Goal: Task Accomplishment & Management: Complete application form

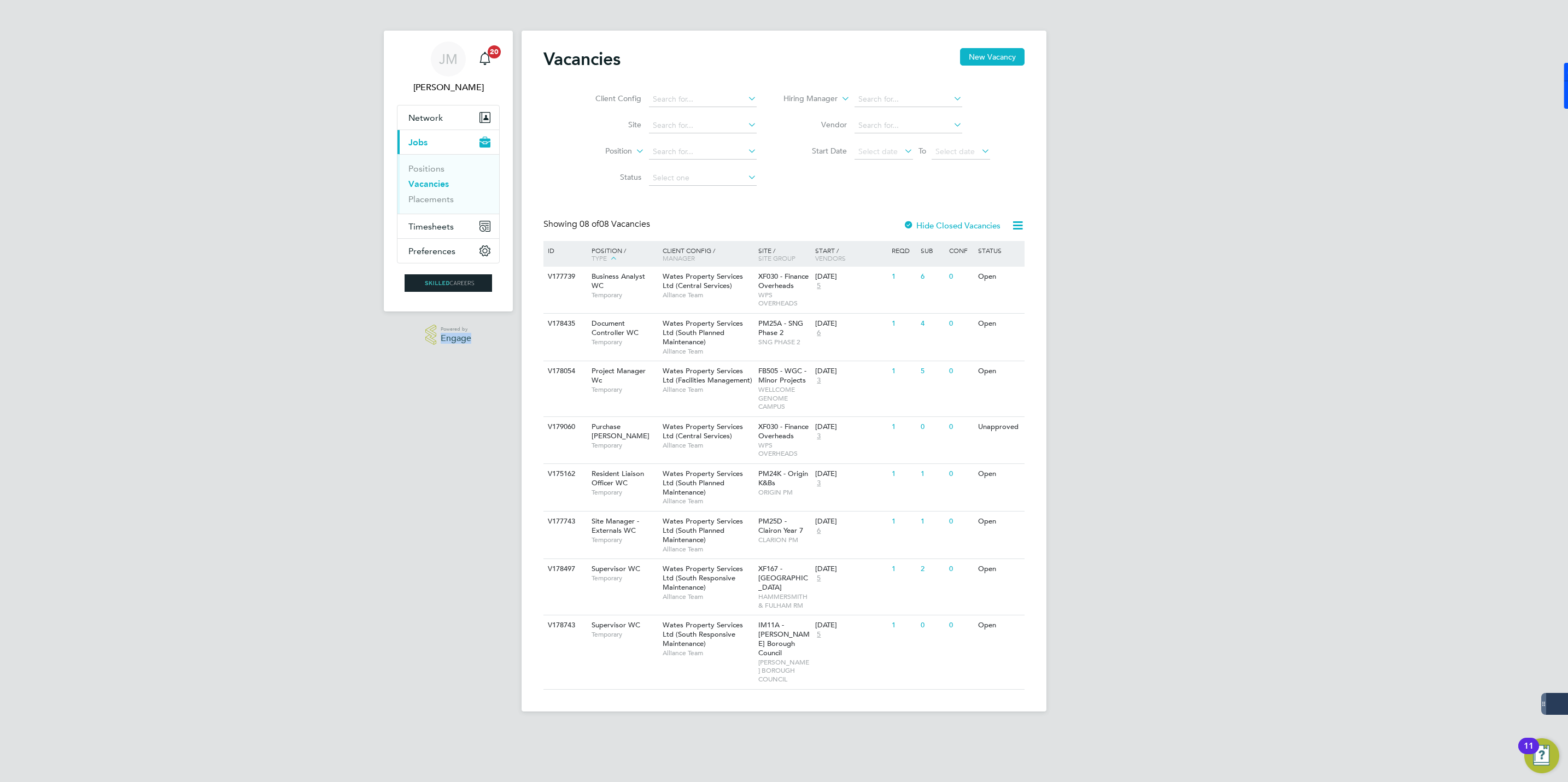
drag, startPoint x: 482, startPoint y: 341, endPoint x: 438, endPoint y: 340, distance: 44.0
click at [438, 340] on div ".st0{fill:#C0C1C2;} Powered by Engage" at bounding box center [448, 335] width 129 height 47
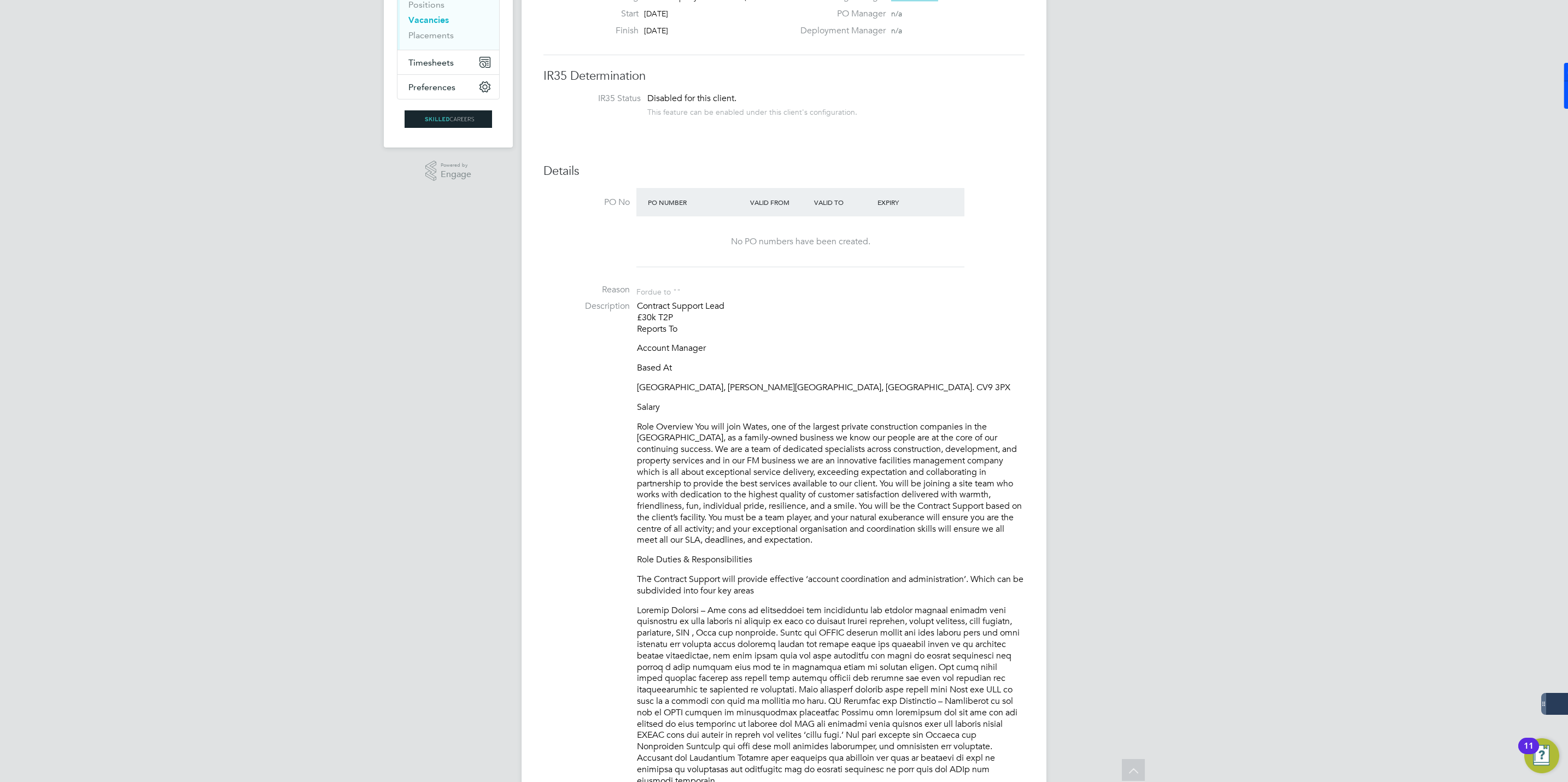
scroll to position [246, 0]
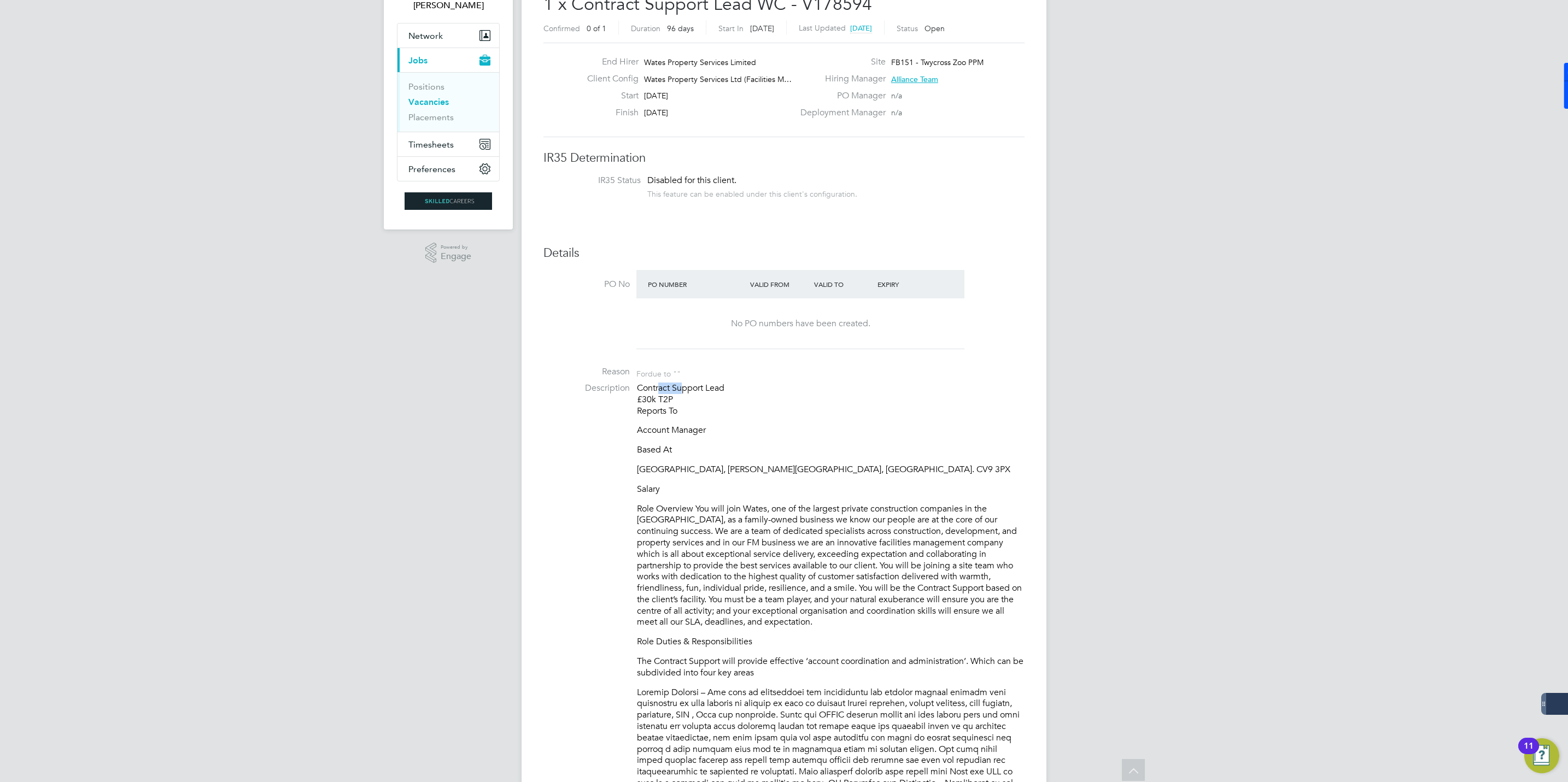
drag, startPoint x: 658, startPoint y: 391, endPoint x: 683, endPoint y: 394, distance: 25.2
click at [683, 394] on p "Contract Support Lead £30k T2P Reports To" at bounding box center [831, 399] width 388 height 34
drag, startPoint x: 683, startPoint y: 394, endPoint x: 665, endPoint y: 403, distance: 20.1
click at [665, 403] on p "Contract Support Lead £30k T2P Reports To" at bounding box center [831, 399] width 388 height 34
drag, startPoint x: 653, startPoint y: 396, endPoint x: 668, endPoint y: 400, distance: 15.5
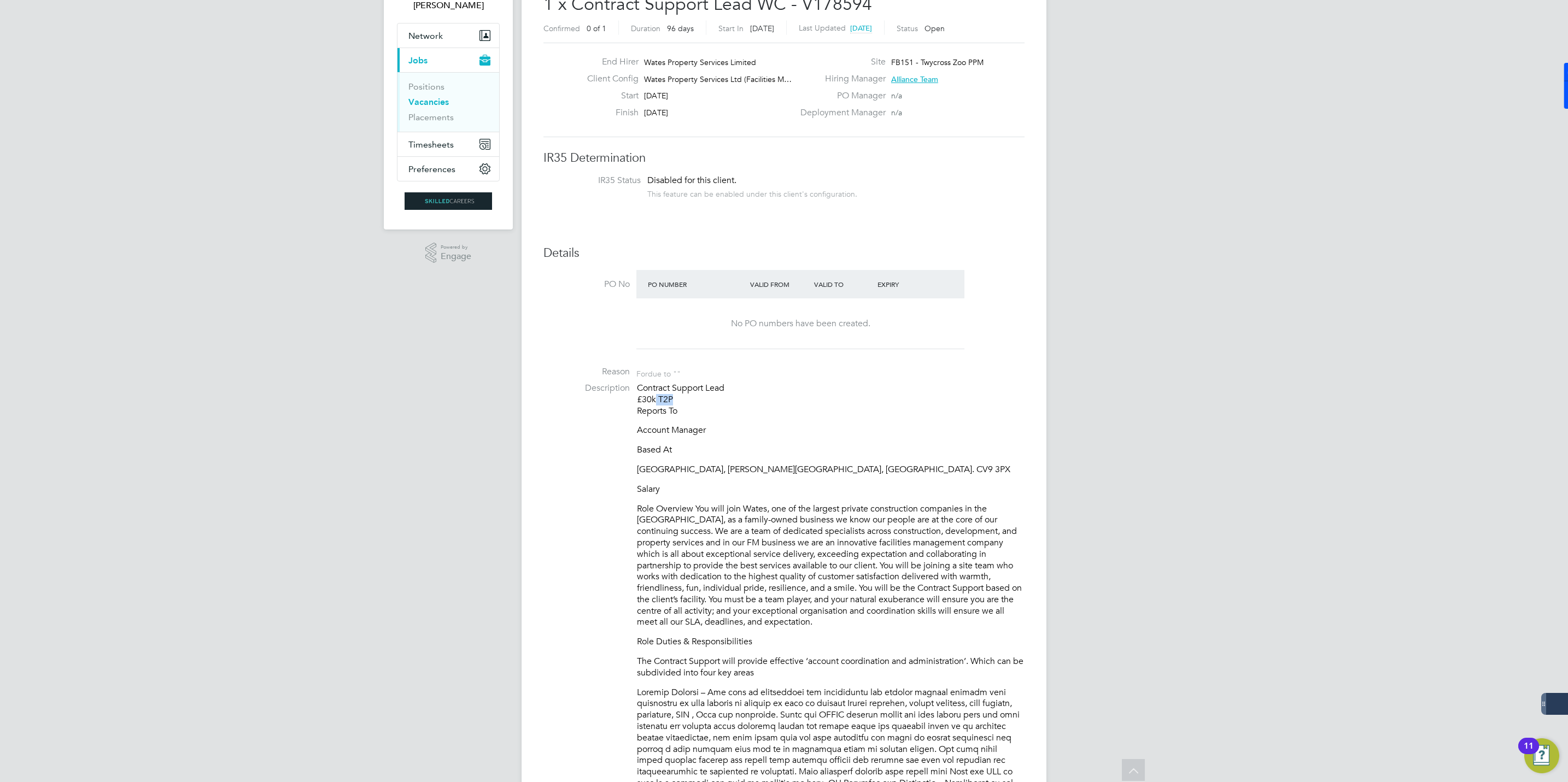
click at [668, 400] on p "Contract Support Lead £30k T2P Reports To" at bounding box center [831, 399] width 388 height 34
drag, startPoint x: 668, startPoint y: 400, endPoint x: 681, endPoint y: 403, distance: 13.3
click at [681, 403] on p "Contract Support Lead £30k T2P Reports To" at bounding box center [831, 399] width 388 height 34
drag, startPoint x: 656, startPoint y: 399, endPoint x: 635, endPoint y: 394, distance: 21.6
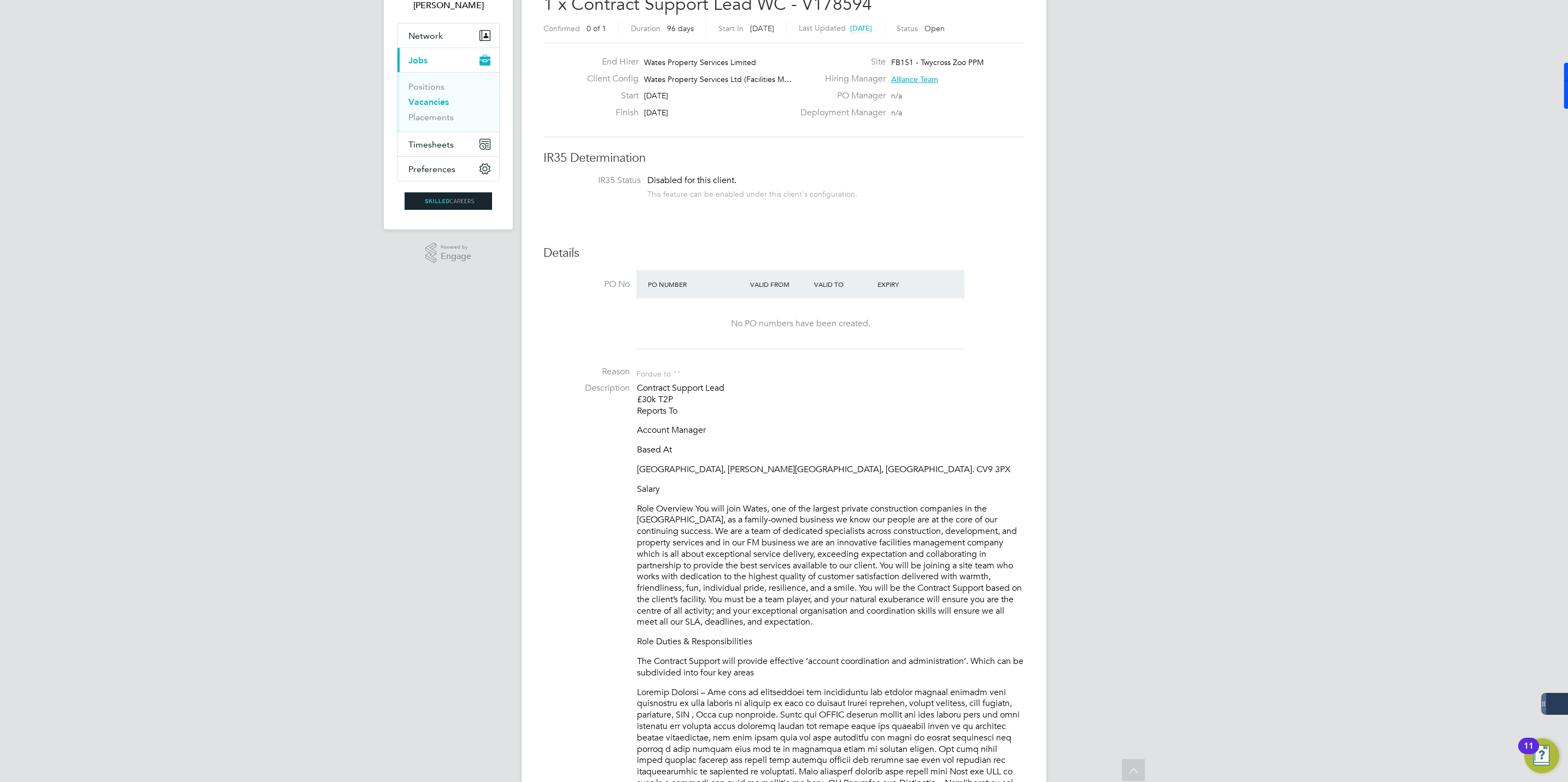
drag, startPoint x: 635, startPoint y: 394, endPoint x: 680, endPoint y: 400, distance: 45.4
click at [680, 400] on p "Contract Support Lead £30k T2P Reports To" at bounding box center [831, 399] width 388 height 34
drag, startPoint x: 655, startPoint y: 400, endPoint x: 635, endPoint y: 397, distance: 20.2
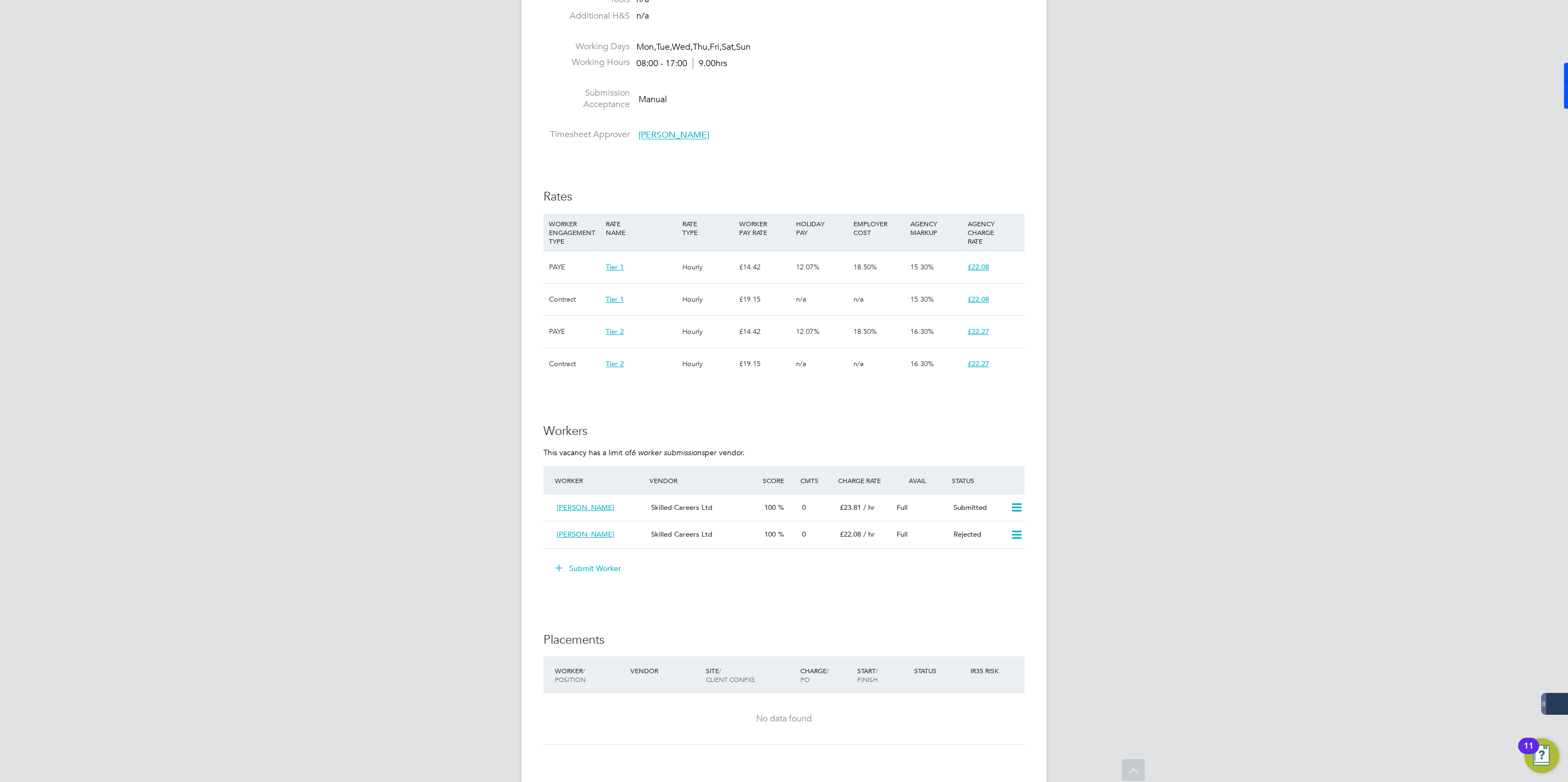
scroll to position [2267, 0]
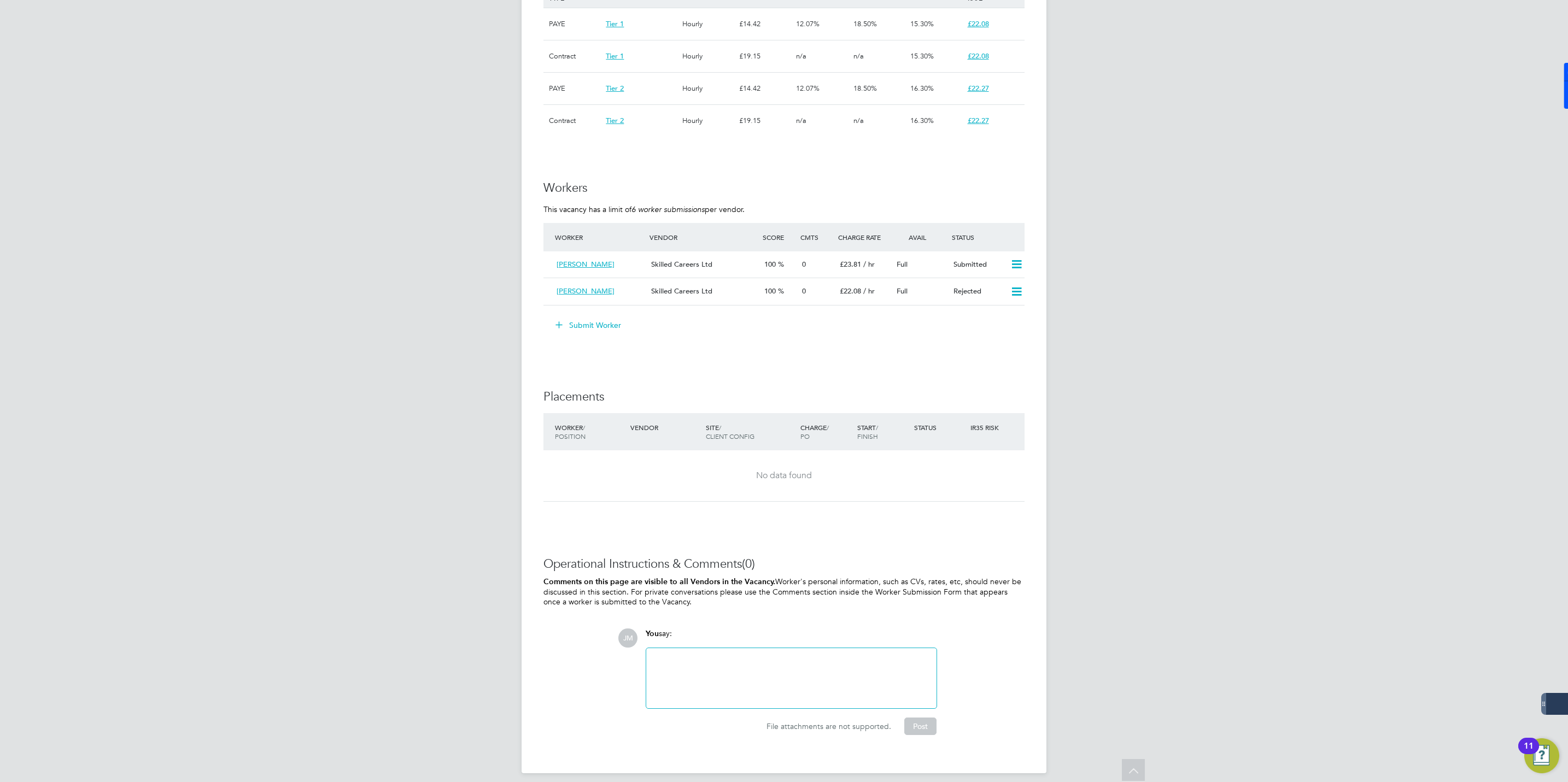
click at [579, 317] on button "Submit Worker" at bounding box center [589, 325] width 82 height 17
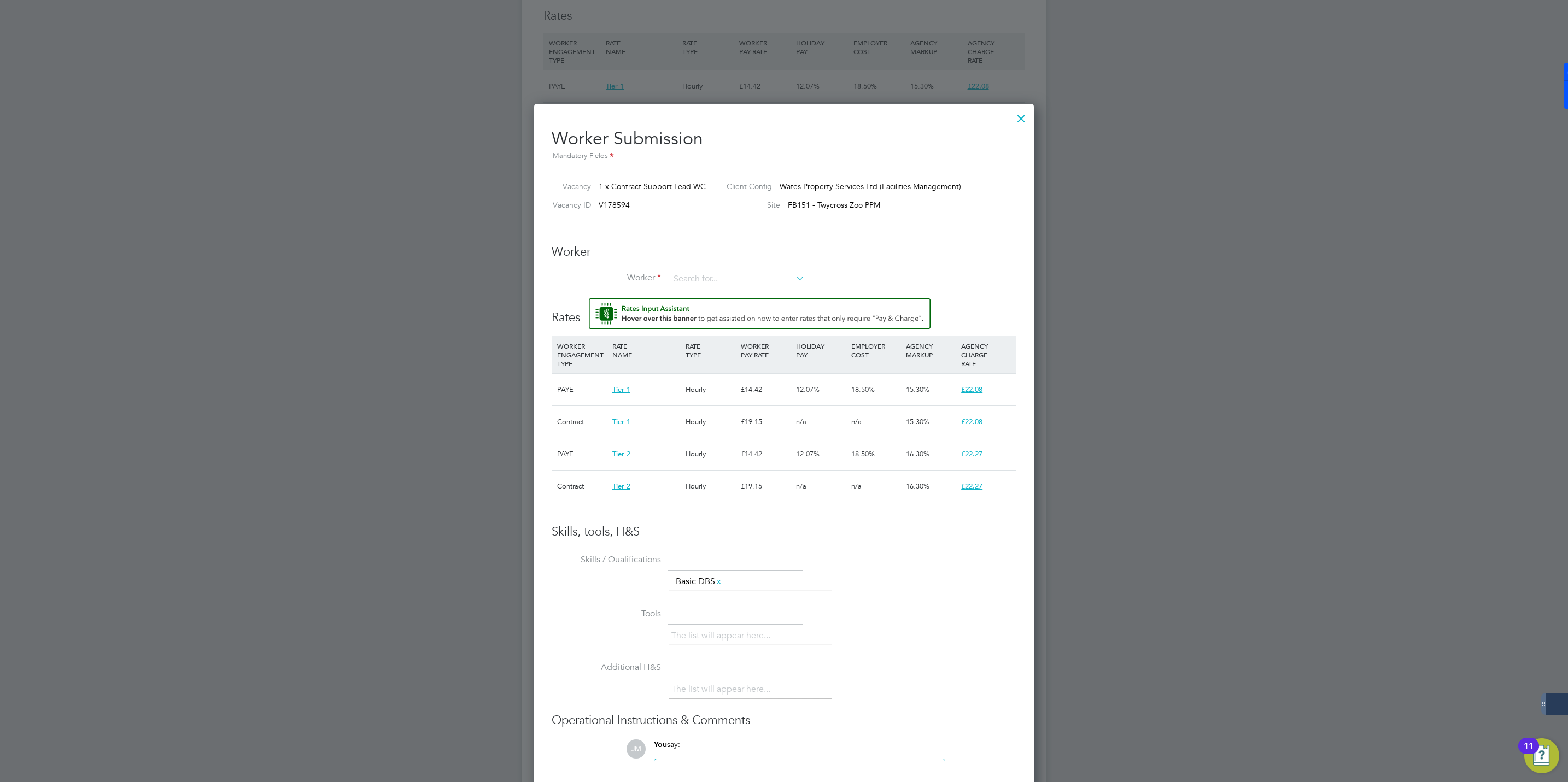
scroll to position [2056, 0]
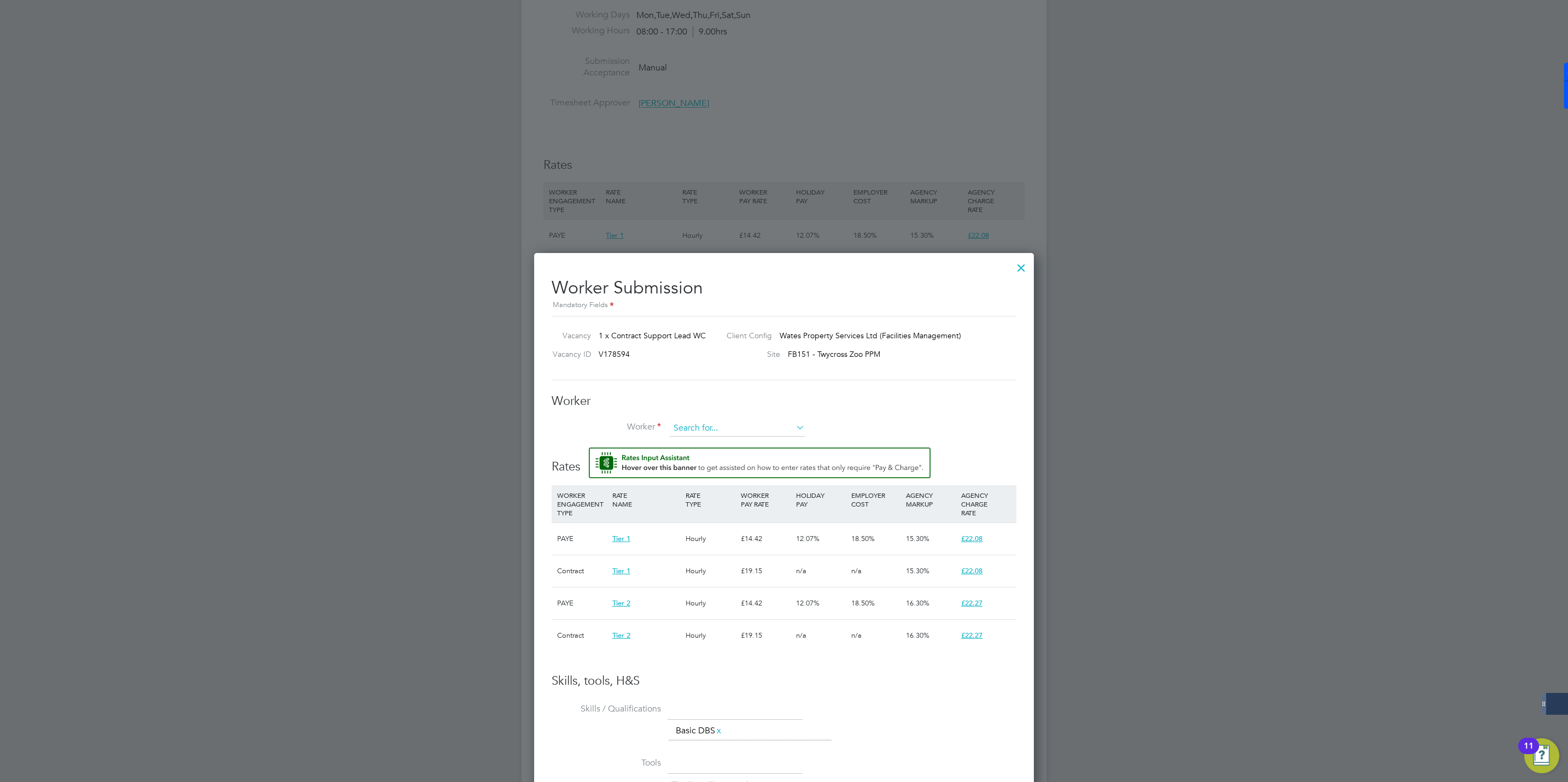
click at [725, 428] on input at bounding box center [737, 429] width 135 height 16
click at [680, 417] on div "Worker Worker Worker Engagement Type" at bounding box center [784, 421] width 465 height 54
click at [692, 427] on input at bounding box center [737, 429] width 135 height 16
click at [692, 454] on li "+ Add new" at bounding box center [737, 459] width 136 height 15
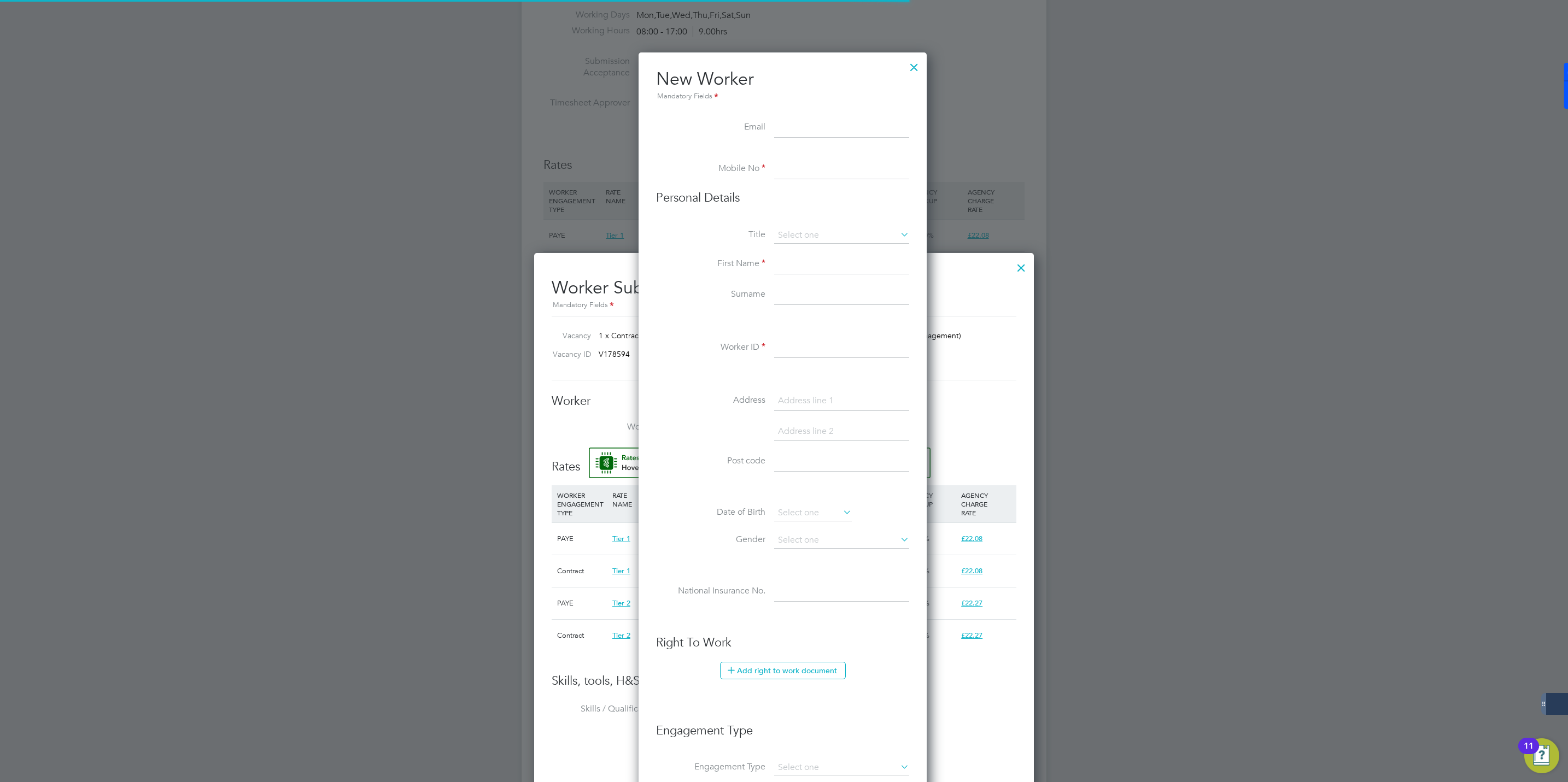
scroll to position [934, 291]
click at [783, 271] on input at bounding box center [841, 264] width 135 height 19
paste input "Sharon Staunton"
drag, startPoint x: 808, startPoint y: 263, endPoint x: 865, endPoint y: 264, distance: 57.0
click at [865, 264] on input "Sharon Staunton" at bounding box center [841, 264] width 135 height 19
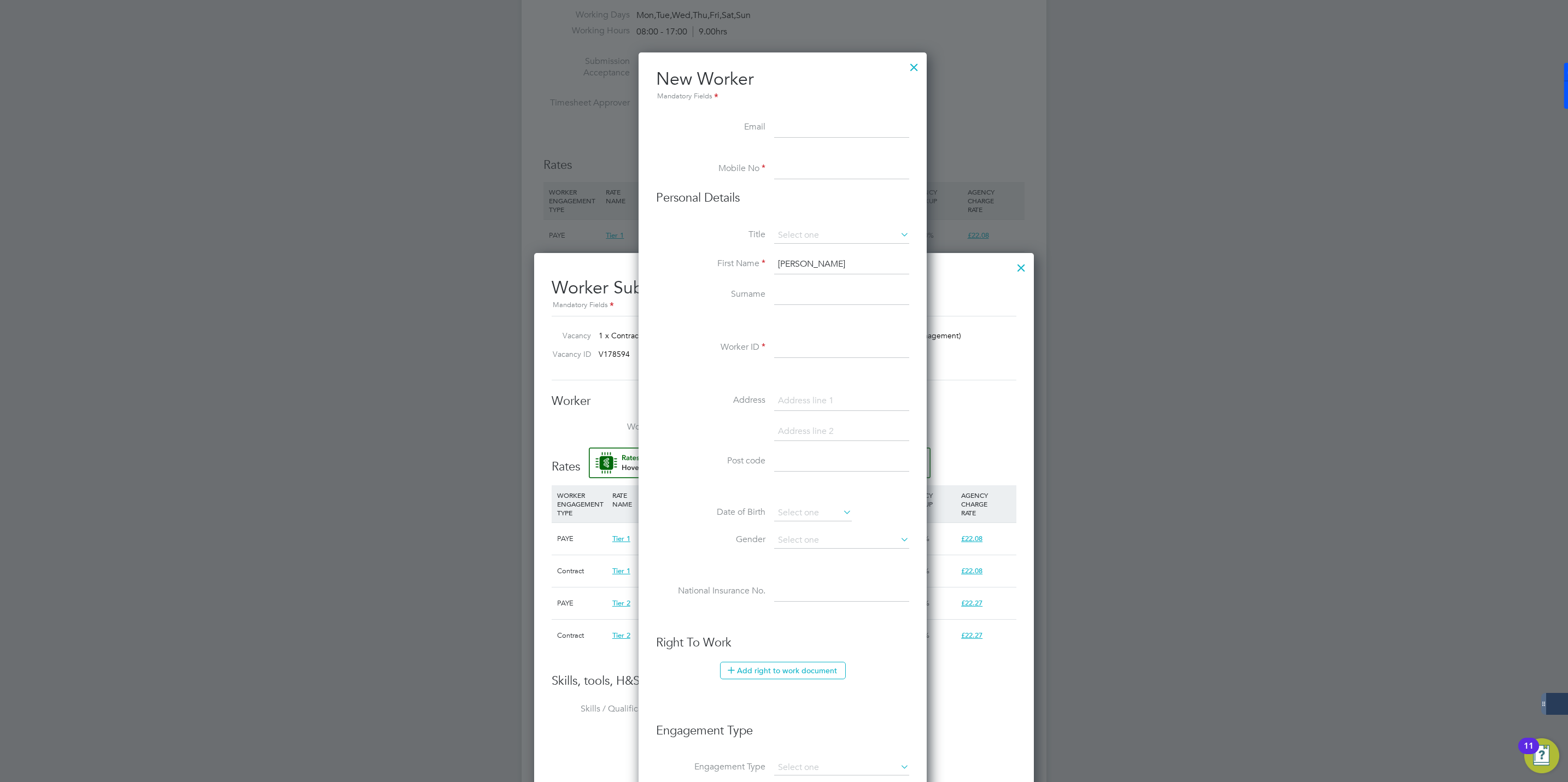
type input "Sharon"
click at [779, 296] on input at bounding box center [841, 295] width 135 height 19
paste input "Staunton"
type input "Staunton"
click at [788, 346] on input at bounding box center [841, 348] width 135 height 19
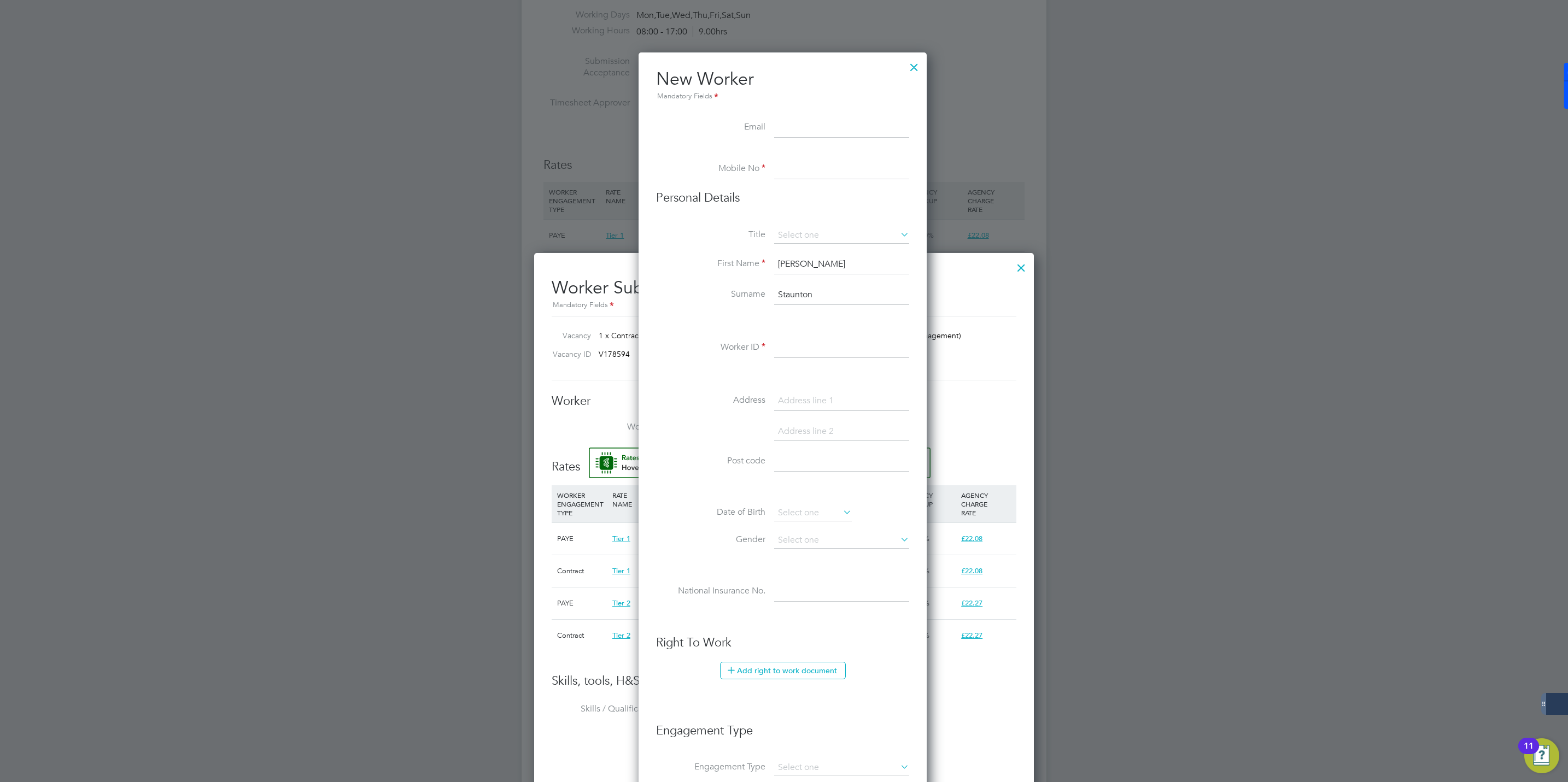
click at [794, 171] on input at bounding box center [841, 169] width 135 height 19
paste input "505642"
type input "505642"
click at [799, 125] on input at bounding box center [841, 128] width 135 height 19
click at [694, 188] on li "Mobile No 505642" at bounding box center [783, 174] width 253 height 31
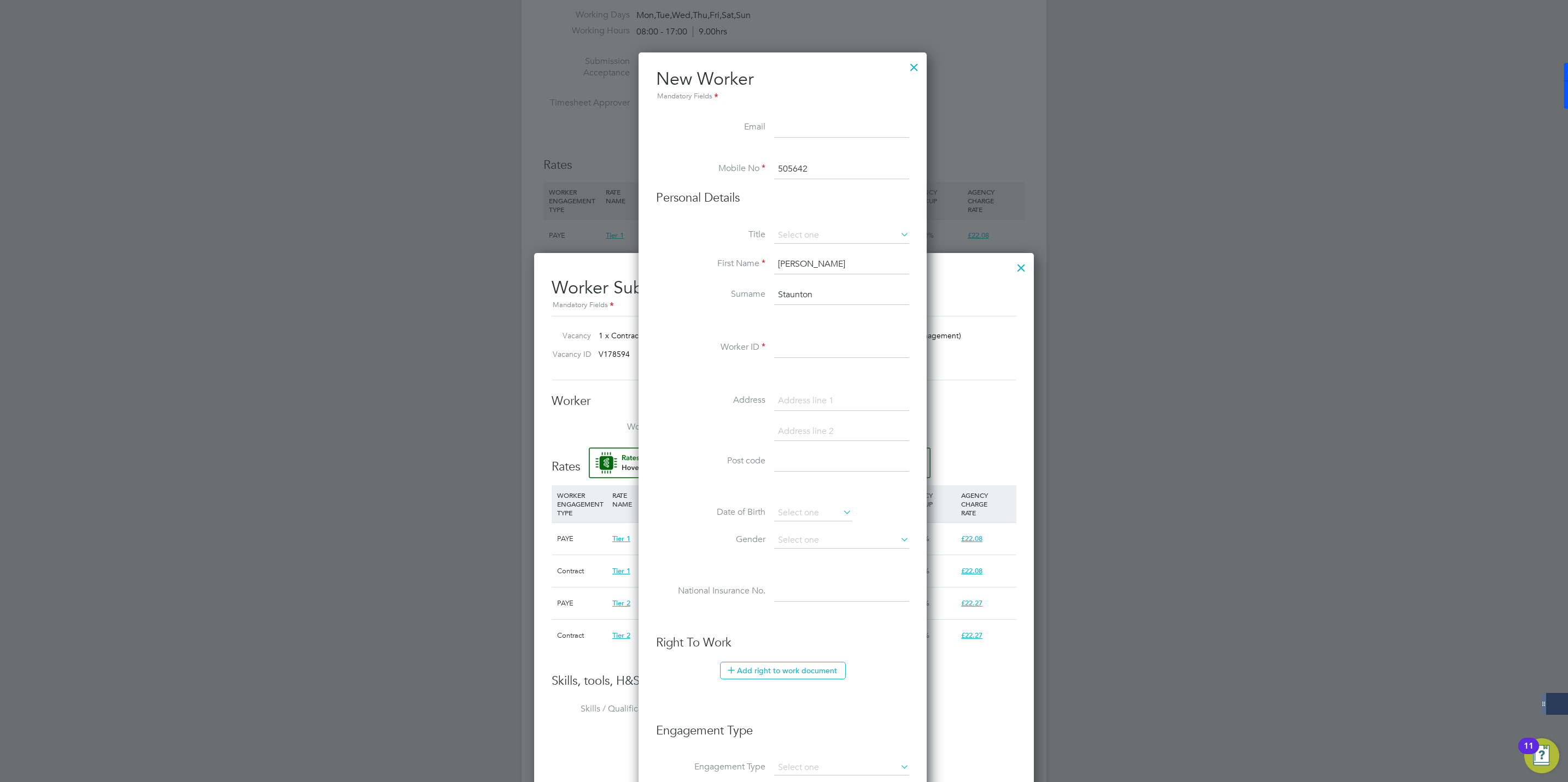
click at [805, 133] on input at bounding box center [841, 128] width 135 height 19
paste input "stauntonsharon45@gmail.com"
type input "stauntonsharon45@gmail.com"
drag, startPoint x: 586, startPoint y: 112, endPoint x: 663, endPoint y: 138, distance: 81.3
click at [589, 114] on div at bounding box center [784, 391] width 1568 height 782
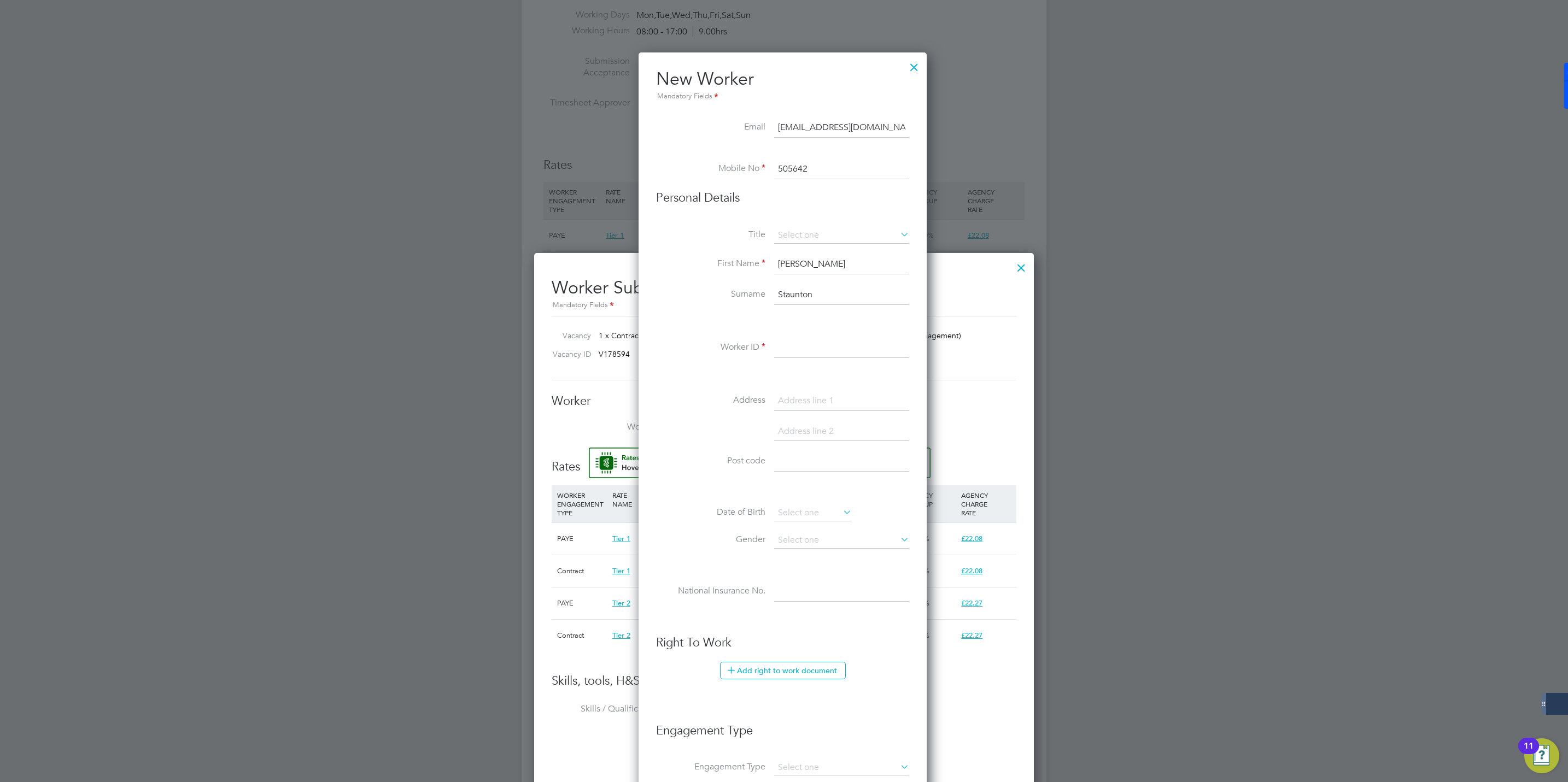
click at [778, 335] on div "Title First Name Sharon Surname Staunton Worker ID Address Post code Date of Bi…" at bounding box center [783, 426] width 253 height 397
click at [789, 358] on input at bounding box center [841, 348] width 135 height 19
click at [784, 348] on input at bounding box center [841, 348] width 135 height 19
paste input "505642"
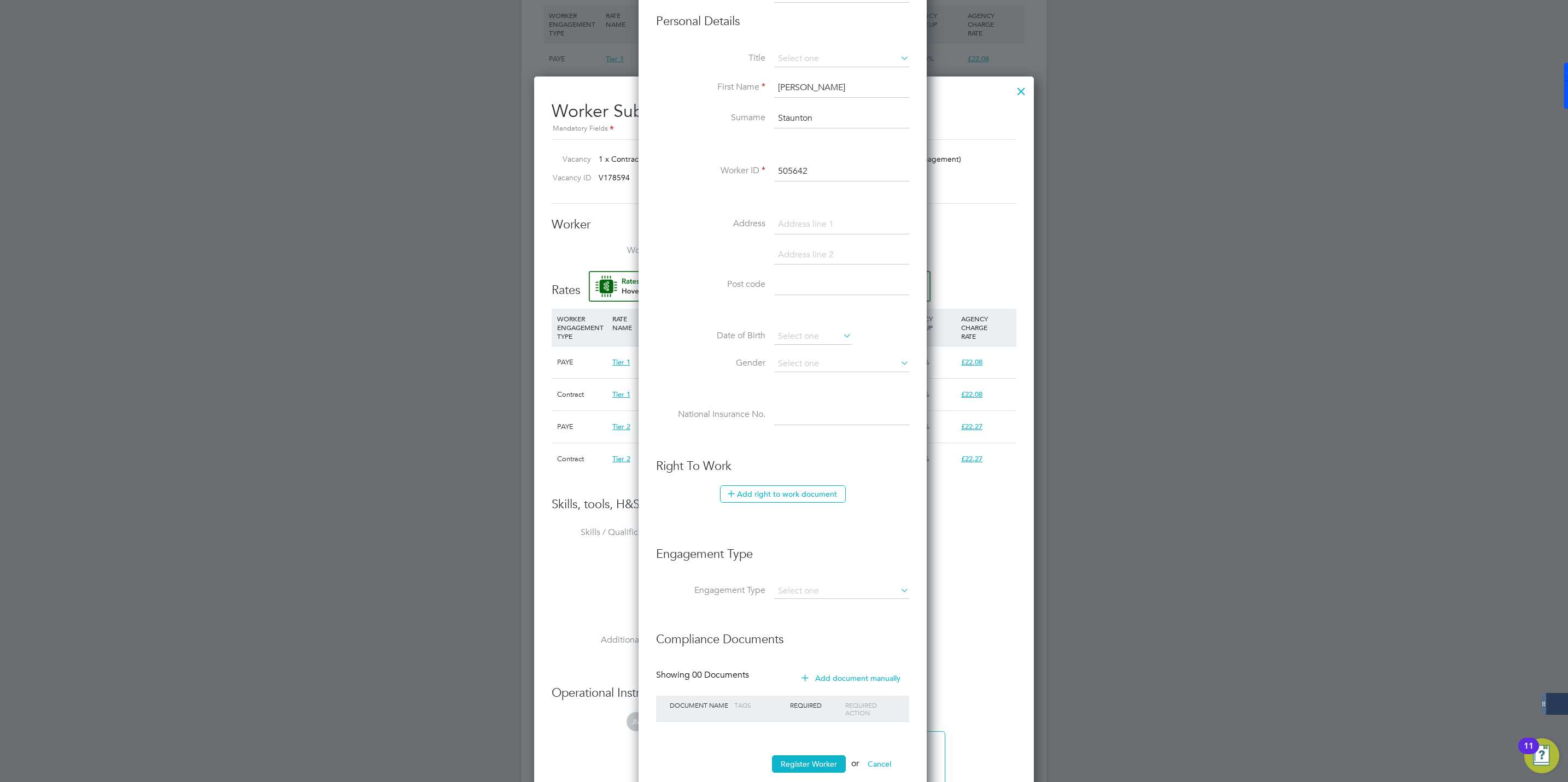
scroll to position [2301, 0]
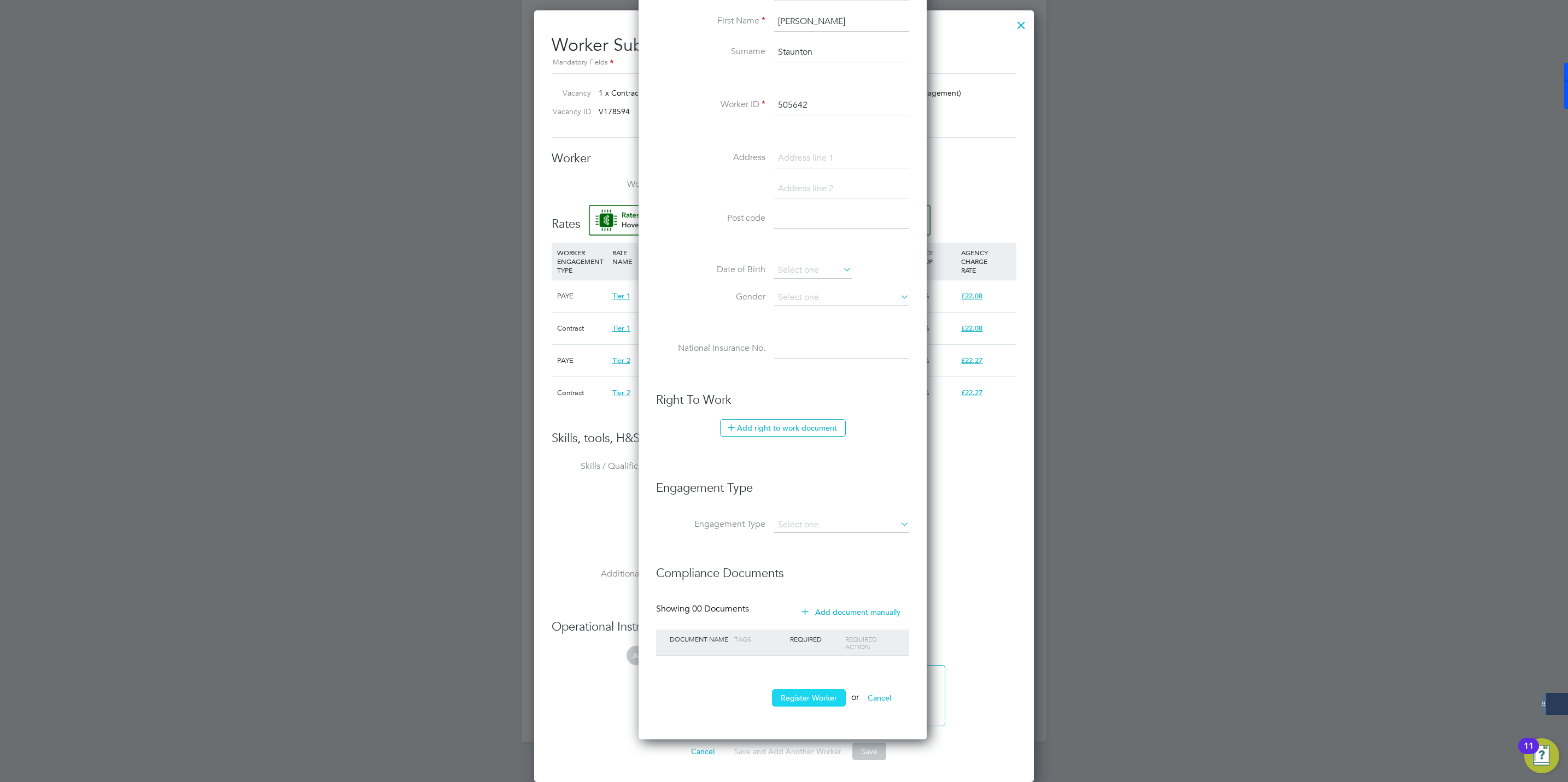
type input "505642"
click at [811, 703] on button "Register Worker" at bounding box center [808, 697] width 74 height 17
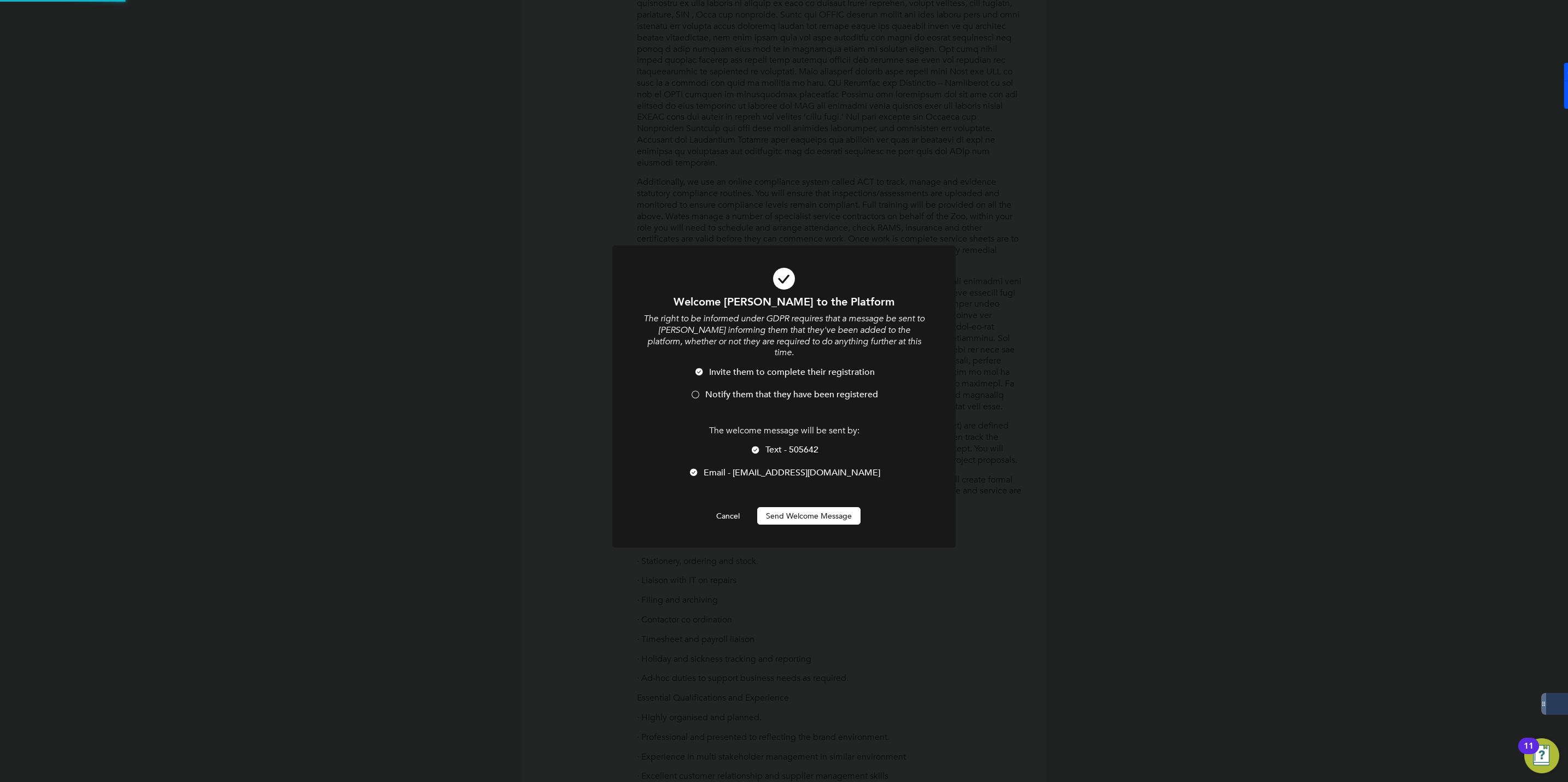
scroll to position [0, 0]
click at [699, 391] on div at bounding box center [695, 396] width 11 height 11
click at [815, 507] on button "Send Welcome Message" at bounding box center [809, 516] width 103 height 17
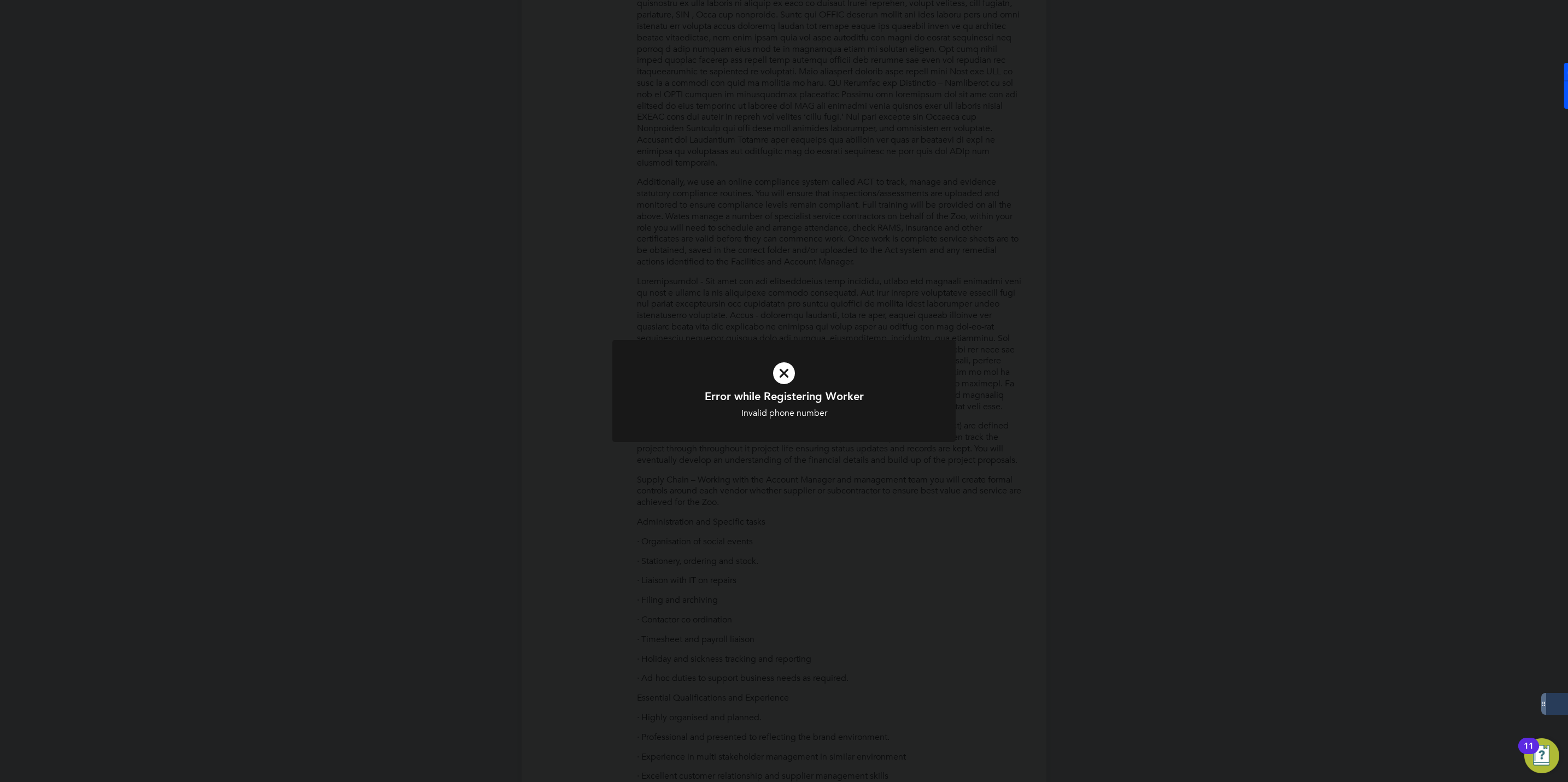
click at [832, 289] on div "Error while Registering Worker Invalid phone number Cancel Okay" at bounding box center [784, 391] width 1568 height 782
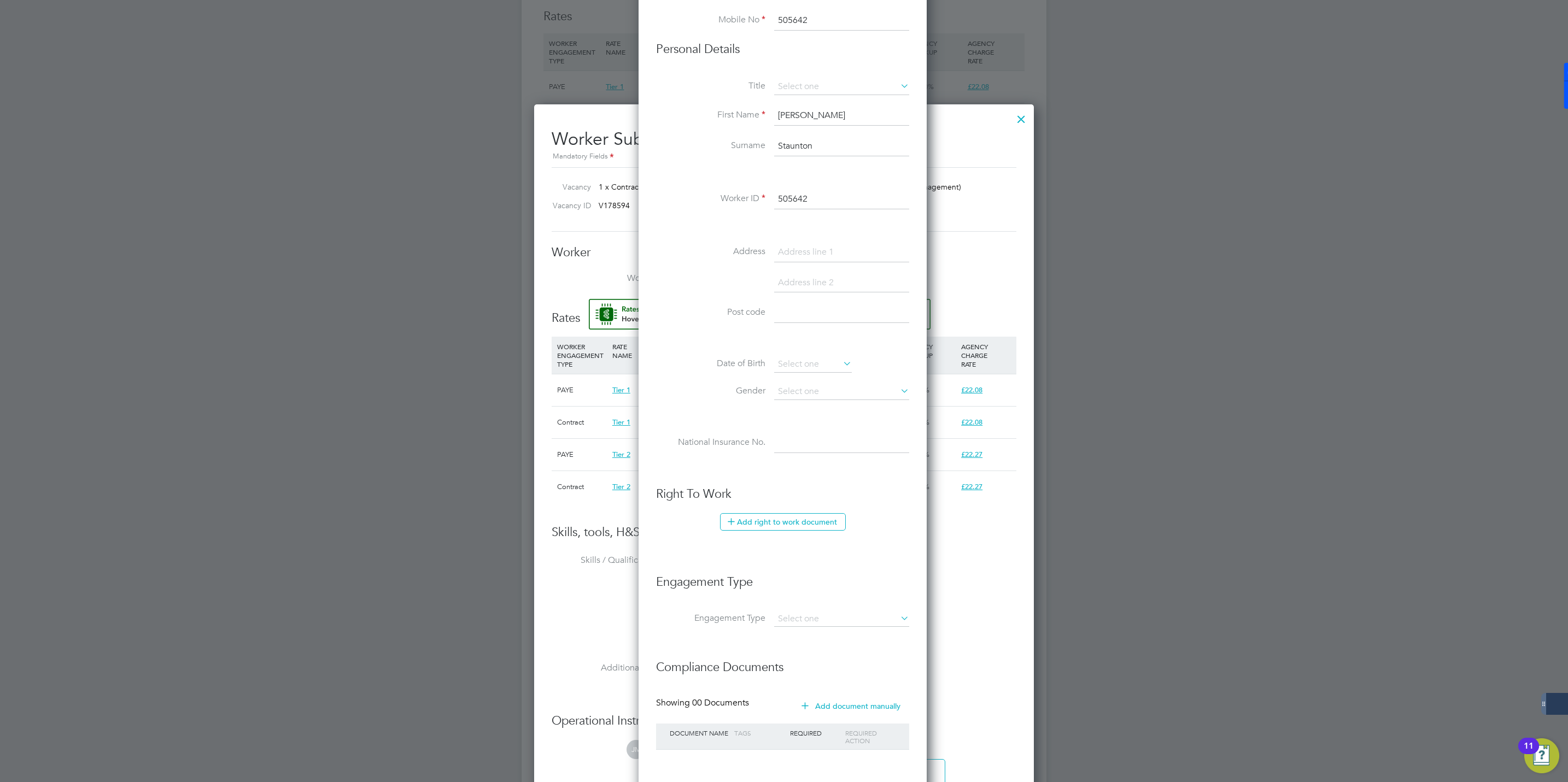
scroll to position [2301, 0]
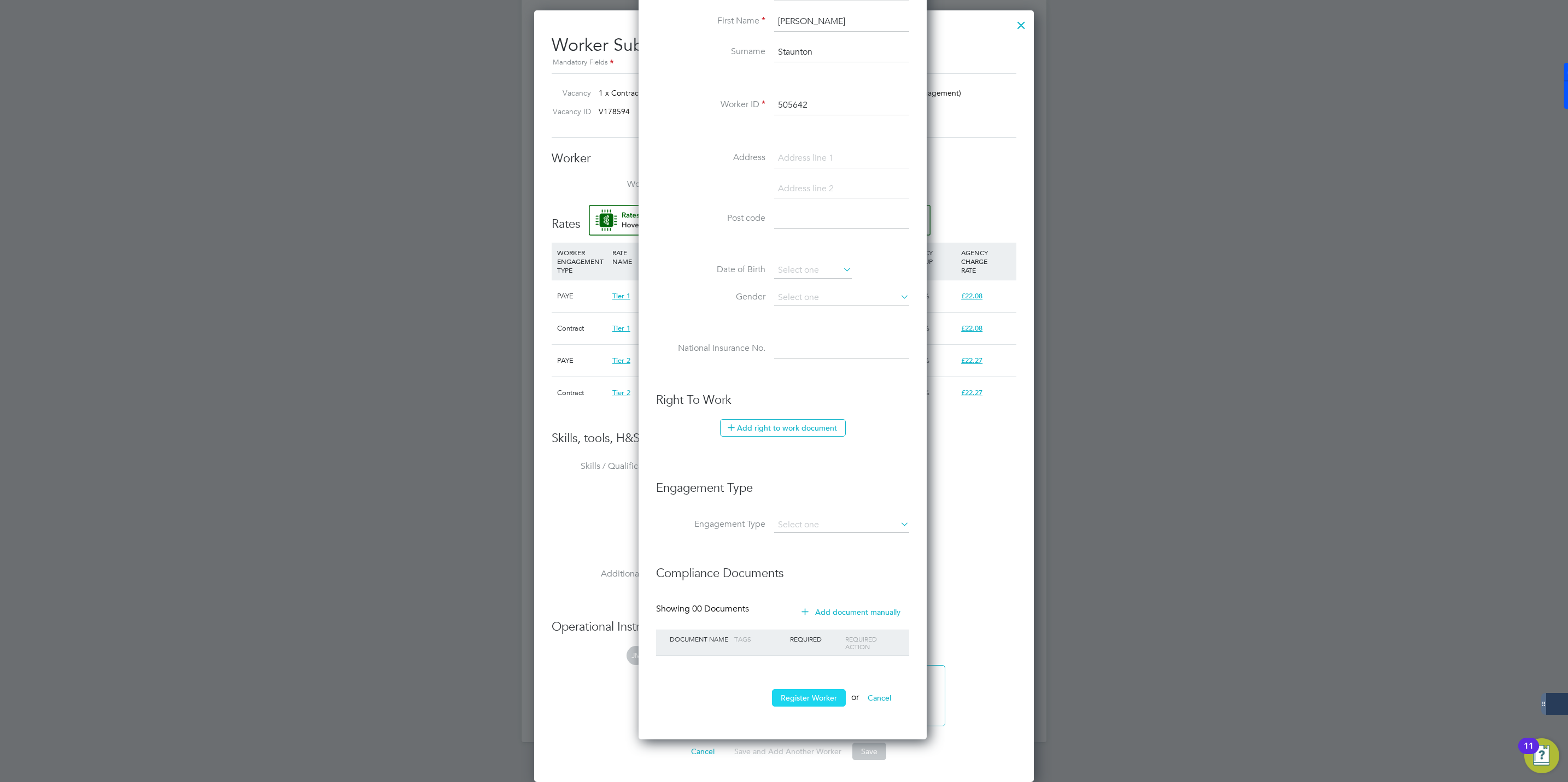
click at [817, 695] on button "Register Worker" at bounding box center [808, 697] width 74 height 17
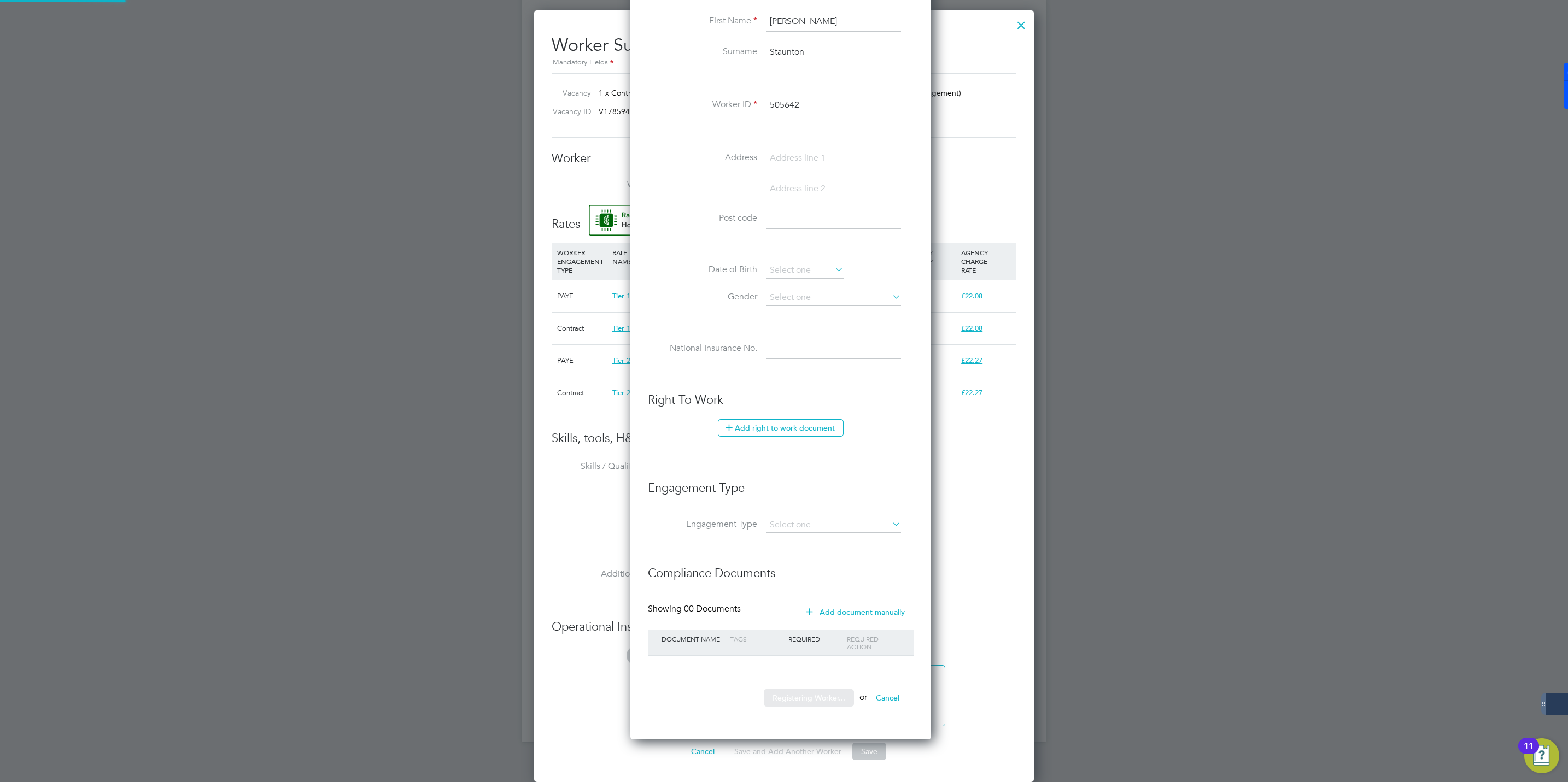
scroll to position [0, 0]
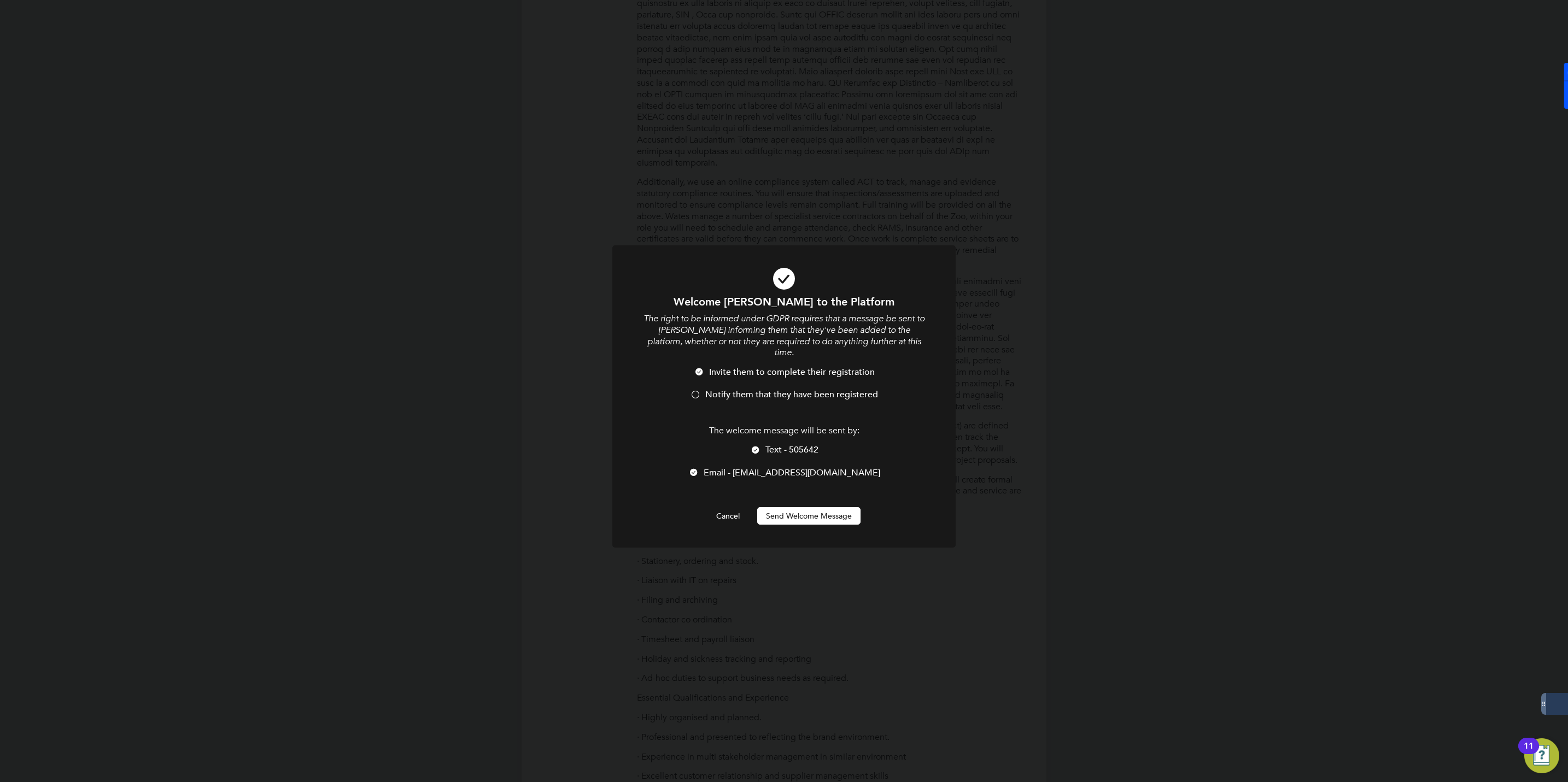
click at [701, 391] on div at bounding box center [695, 396] width 11 height 11
click at [799, 507] on button "Send Welcome Message" at bounding box center [809, 516] width 103 height 17
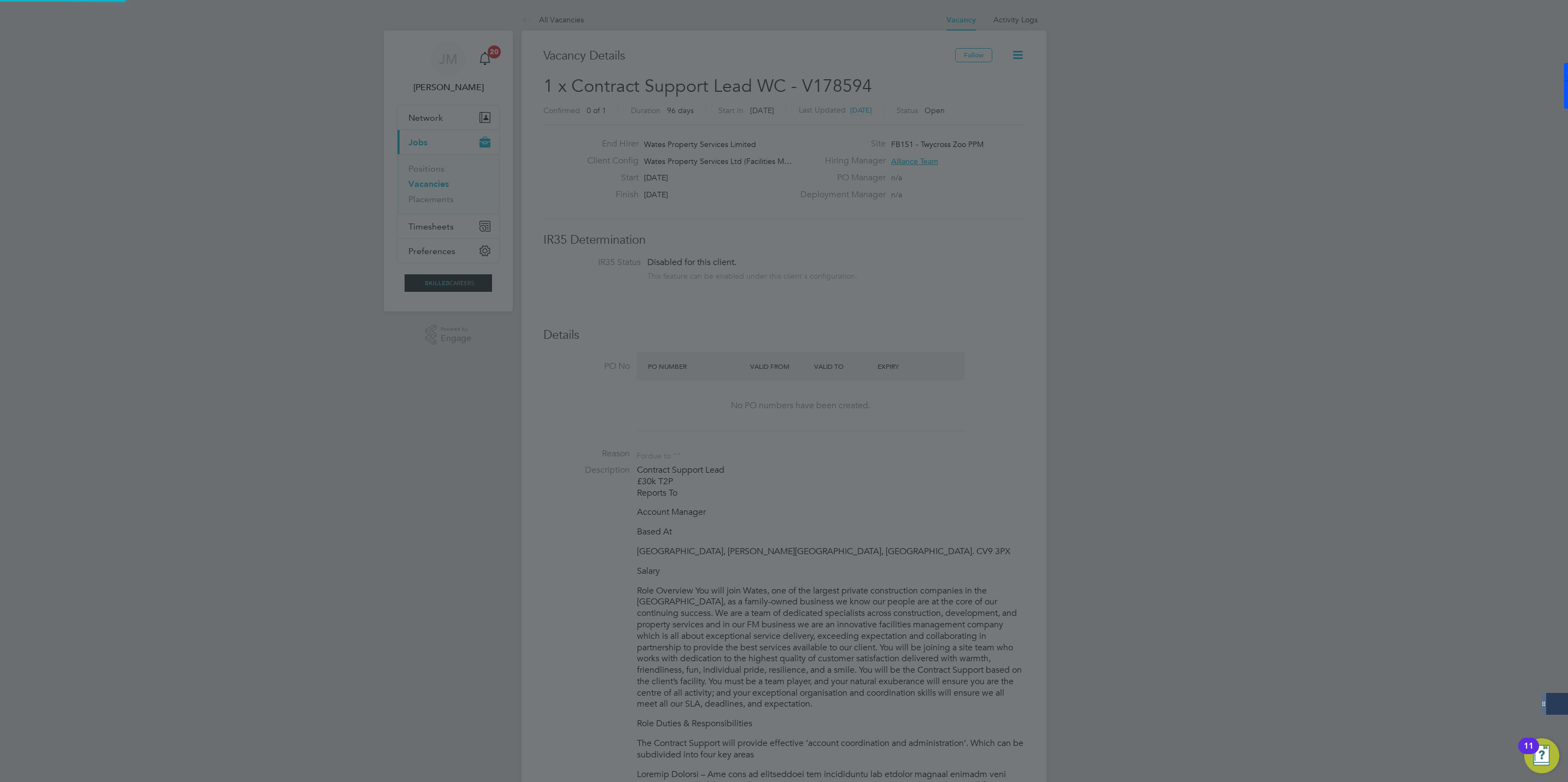
scroll to position [782, 0]
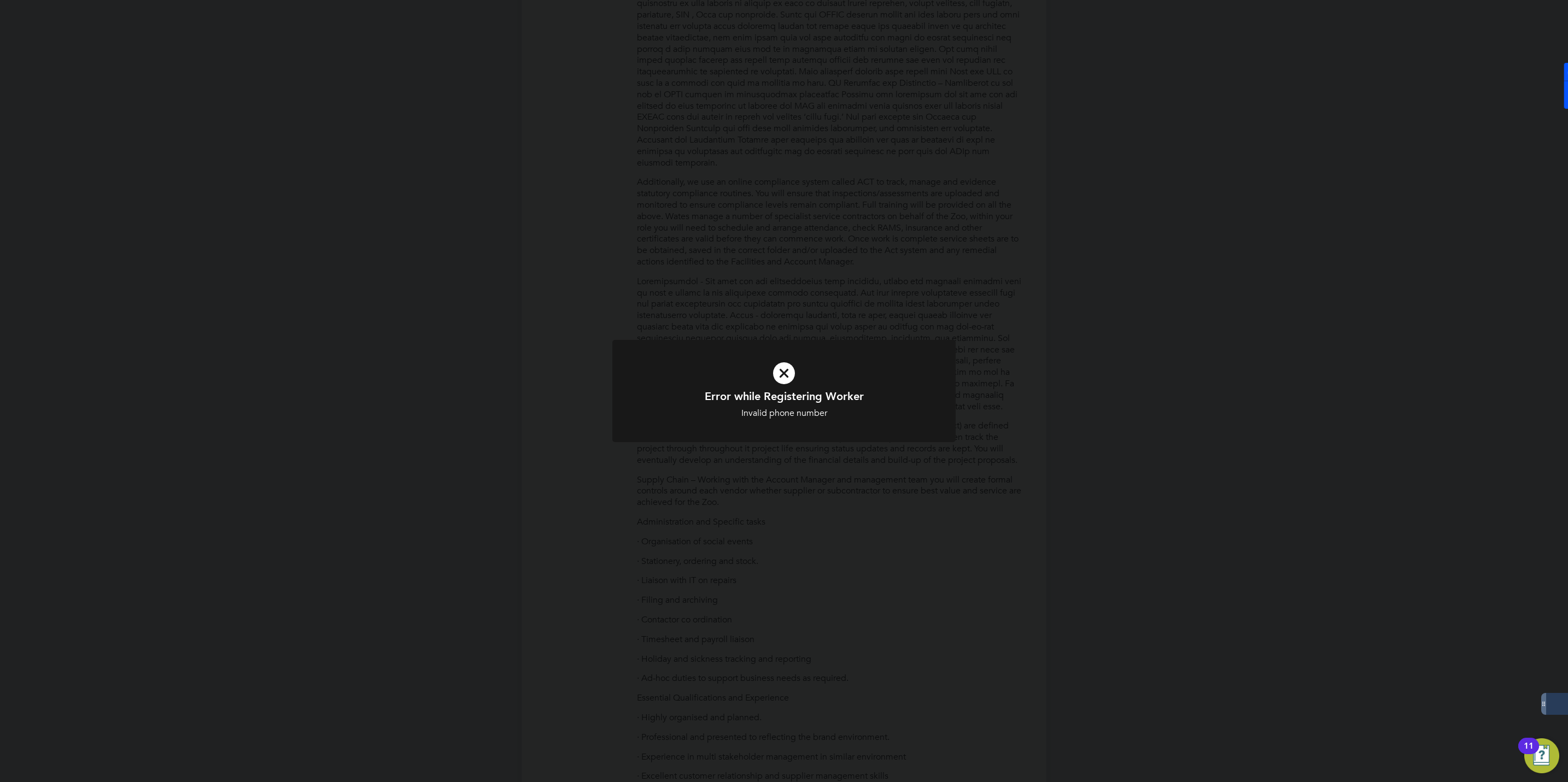
click at [823, 466] on div "Error while Registering Worker Invalid phone number Cancel Okay" at bounding box center [784, 391] width 1568 height 782
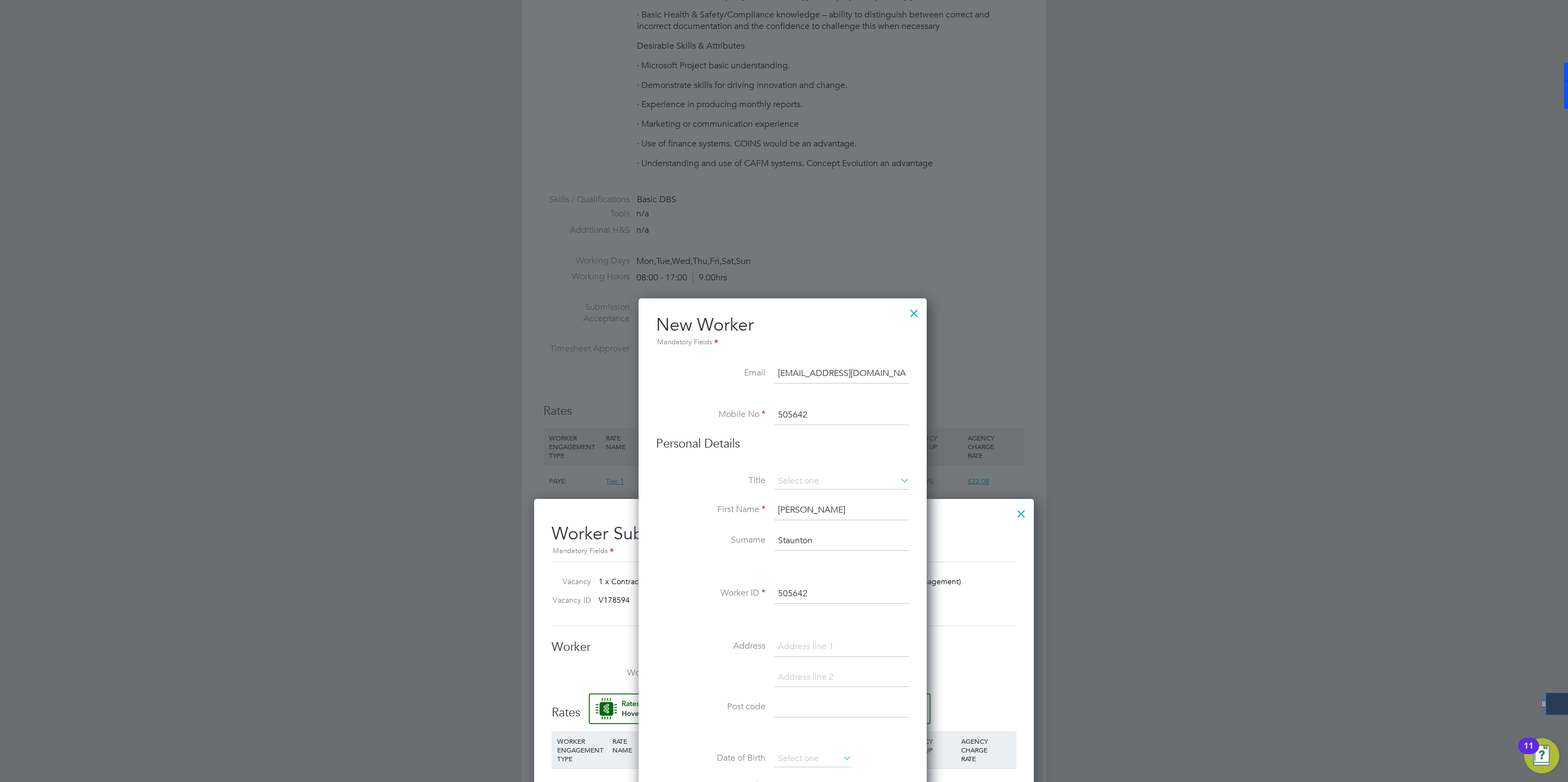
scroll to position [1848, 0]
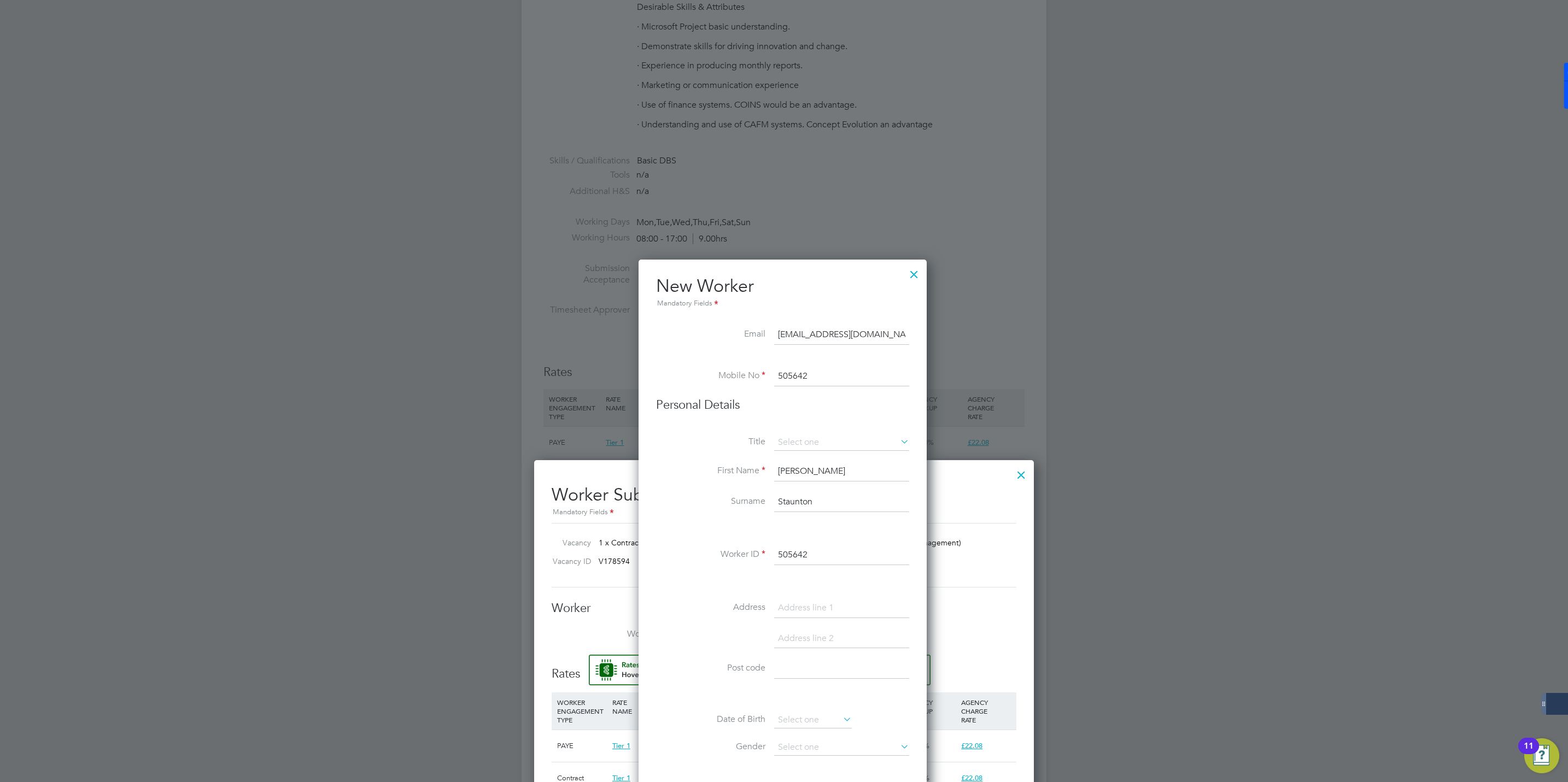
drag, startPoint x: 816, startPoint y: 377, endPoint x: 755, endPoint y: 379, distance: 61.0
click at [755, 379] on li "Mobile No 505642" at bounding box center [783, 382] width 253 height 31
click at [792, 381] on input at bounding box center [841, 376] width 135 height 19
paste input "07944 286198"
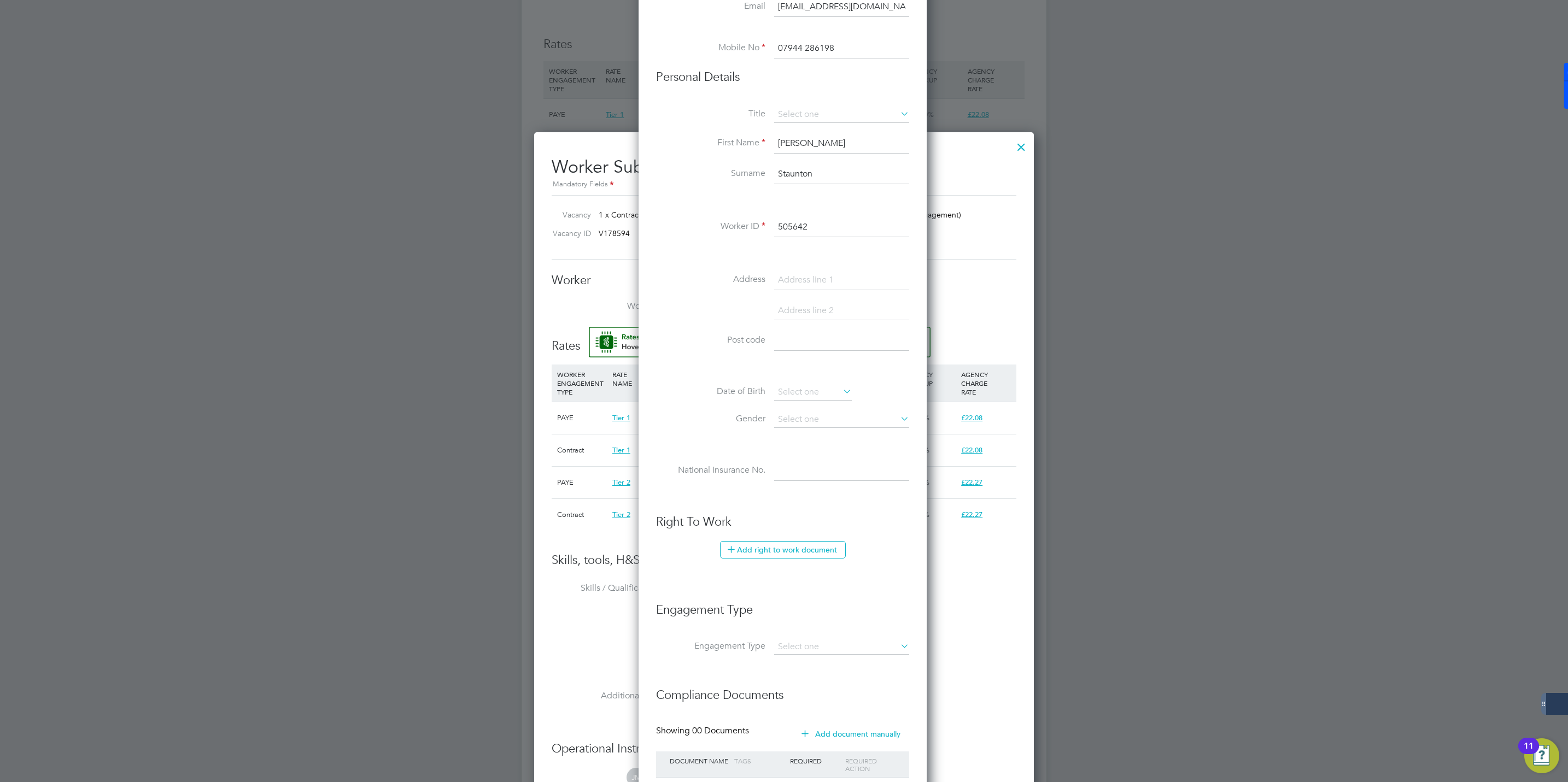
scroll to position [2301, 0]
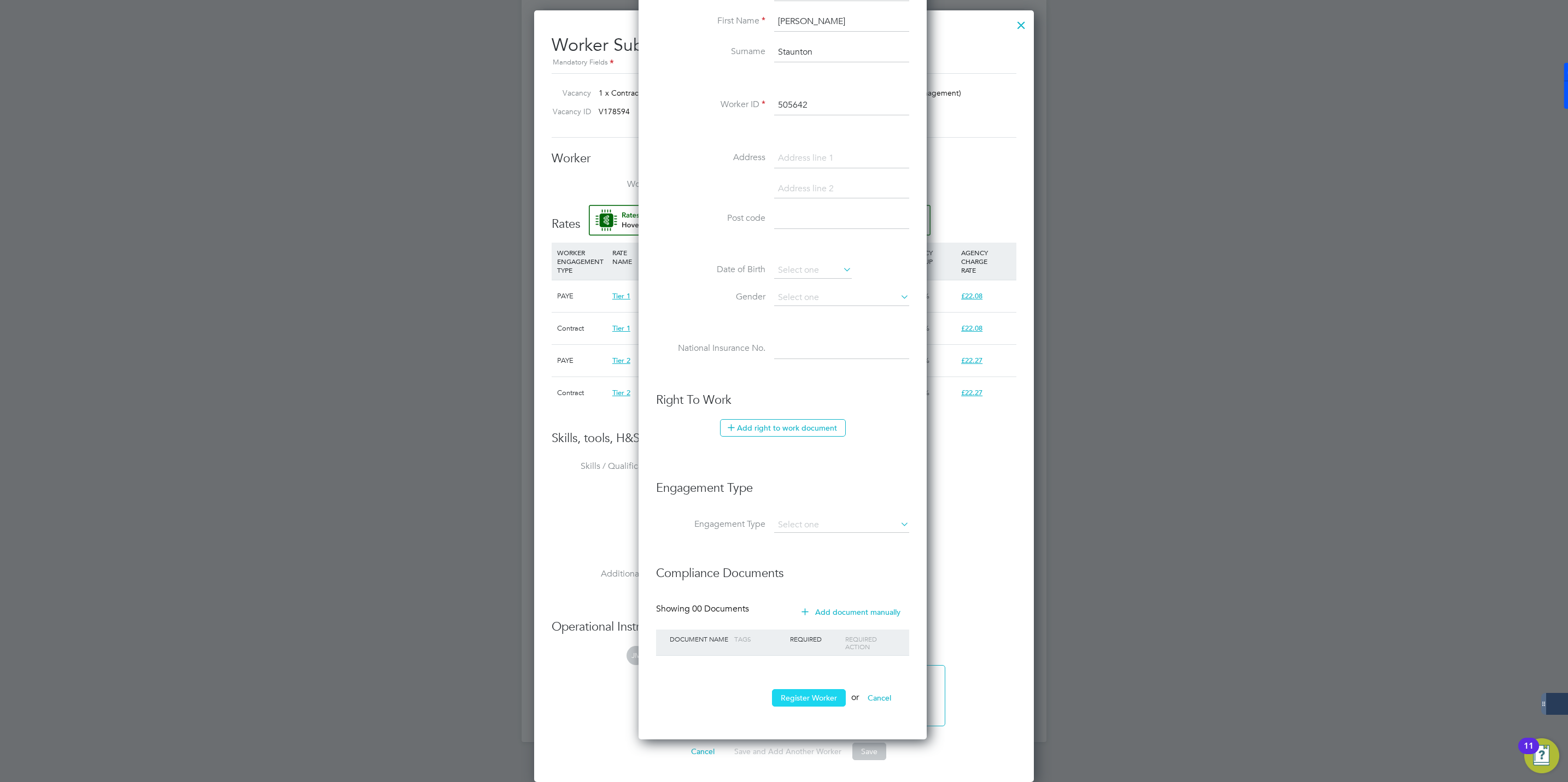
type input "07944 286198"
click at [808, 699] on button "Register Worker" at bounding box center [808, 697] width 74 height 17
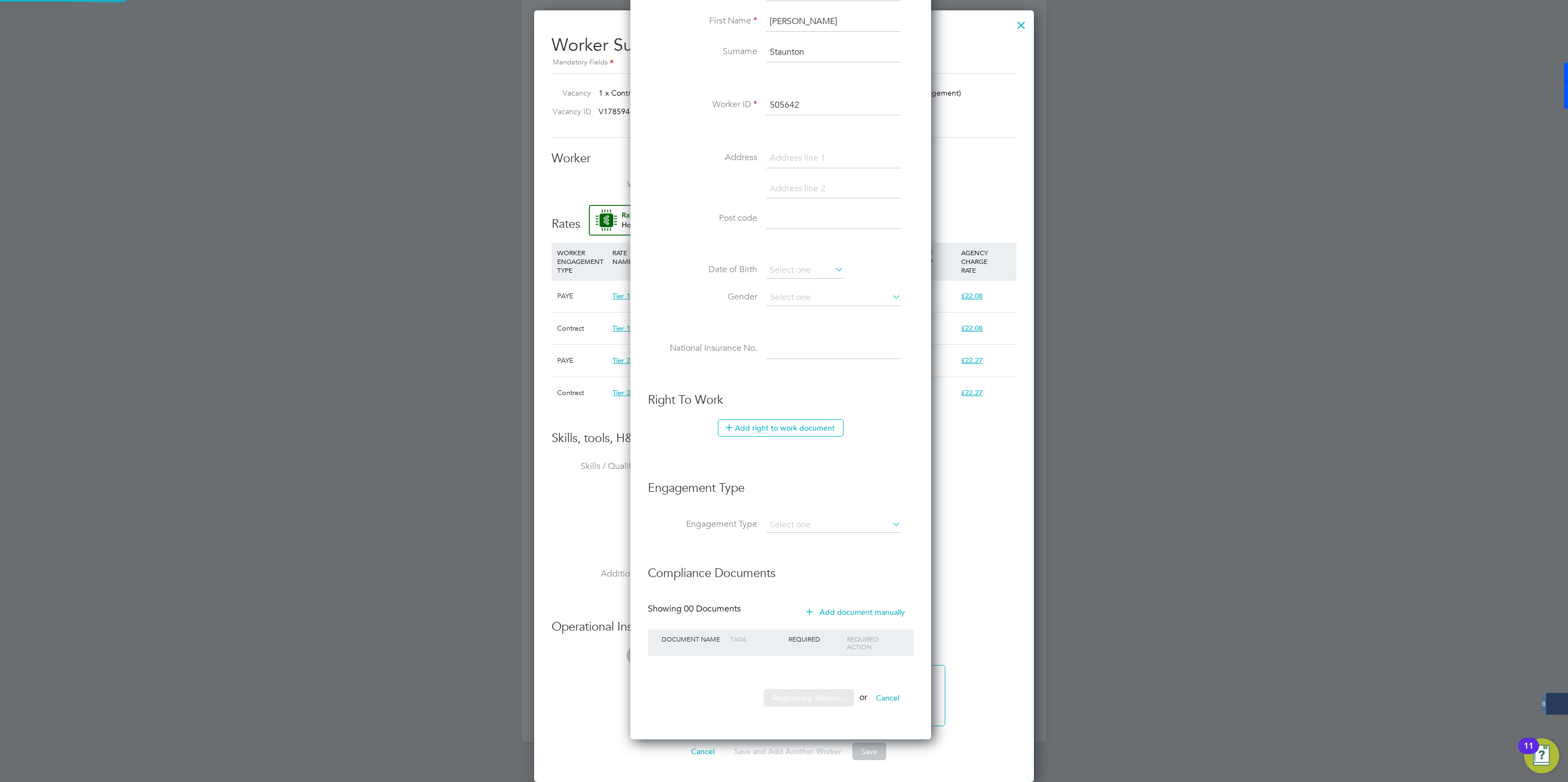
scroll to position [0, 0]
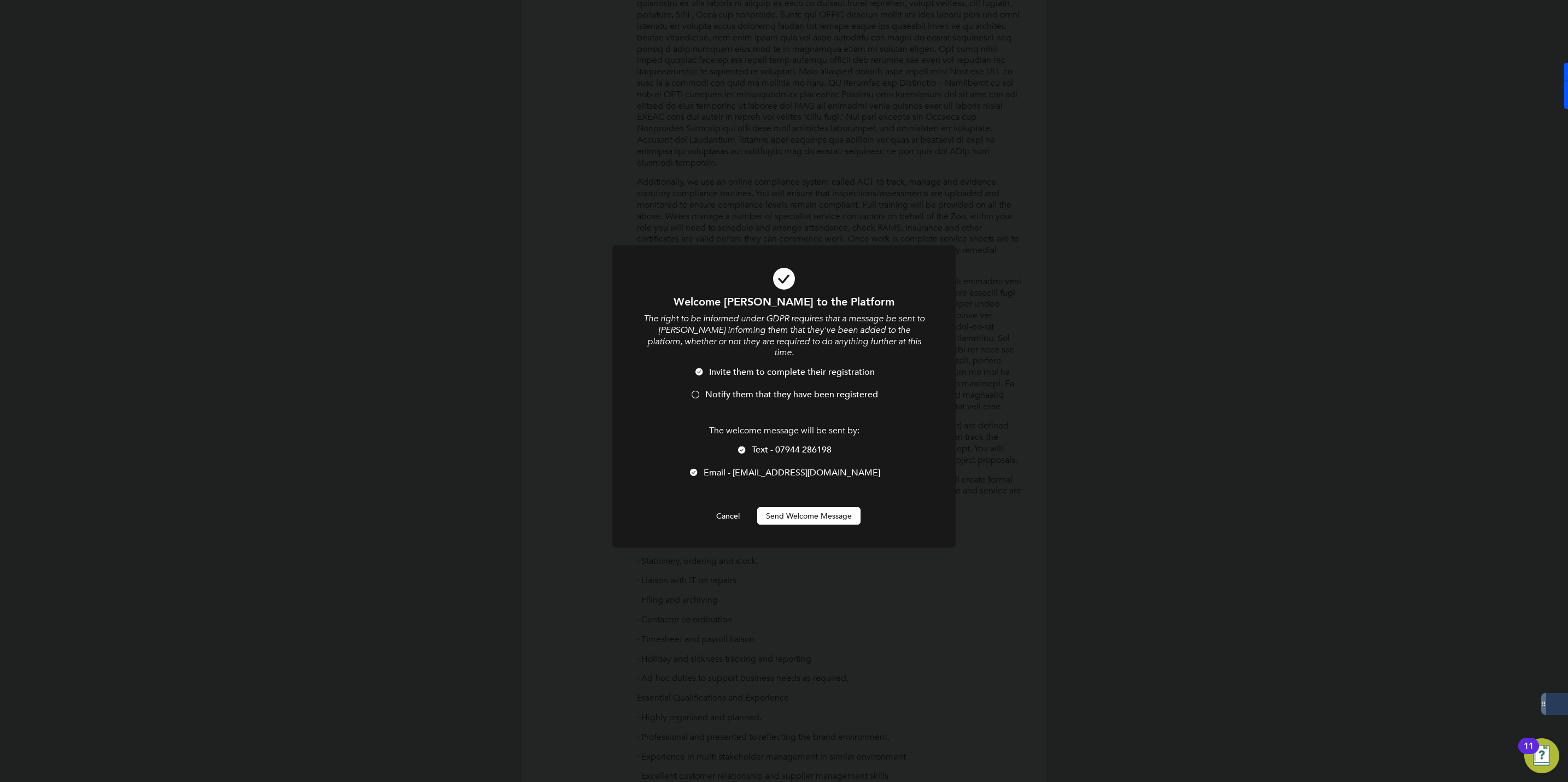
click at [692, 391] on div at bounding box center [695, 396] width 11 height 11
click at [788, 507] on button "Send Welcome Message" at bounding box center [809, 516] width 103 height 17
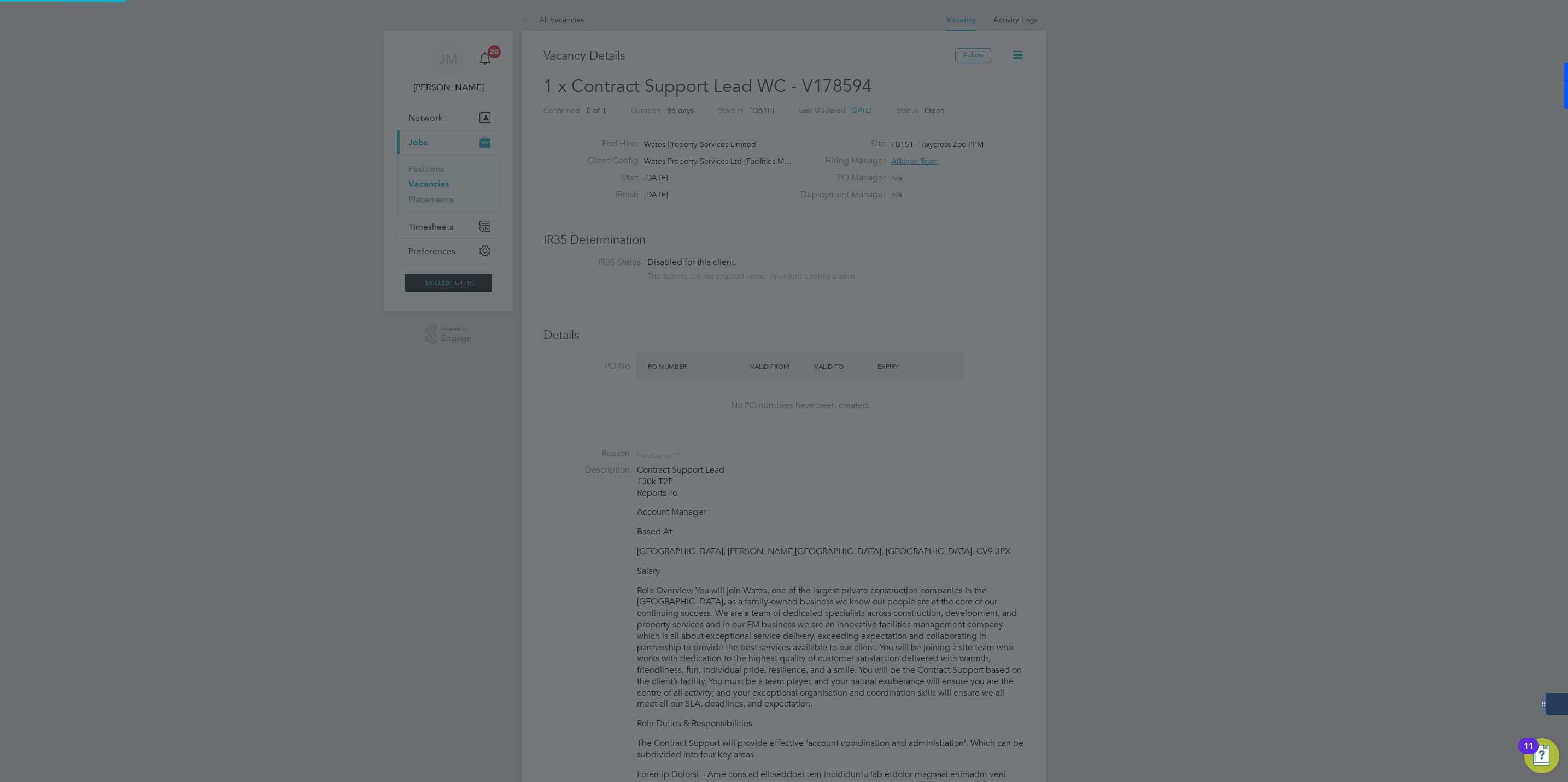
scroll to position [782, 0]
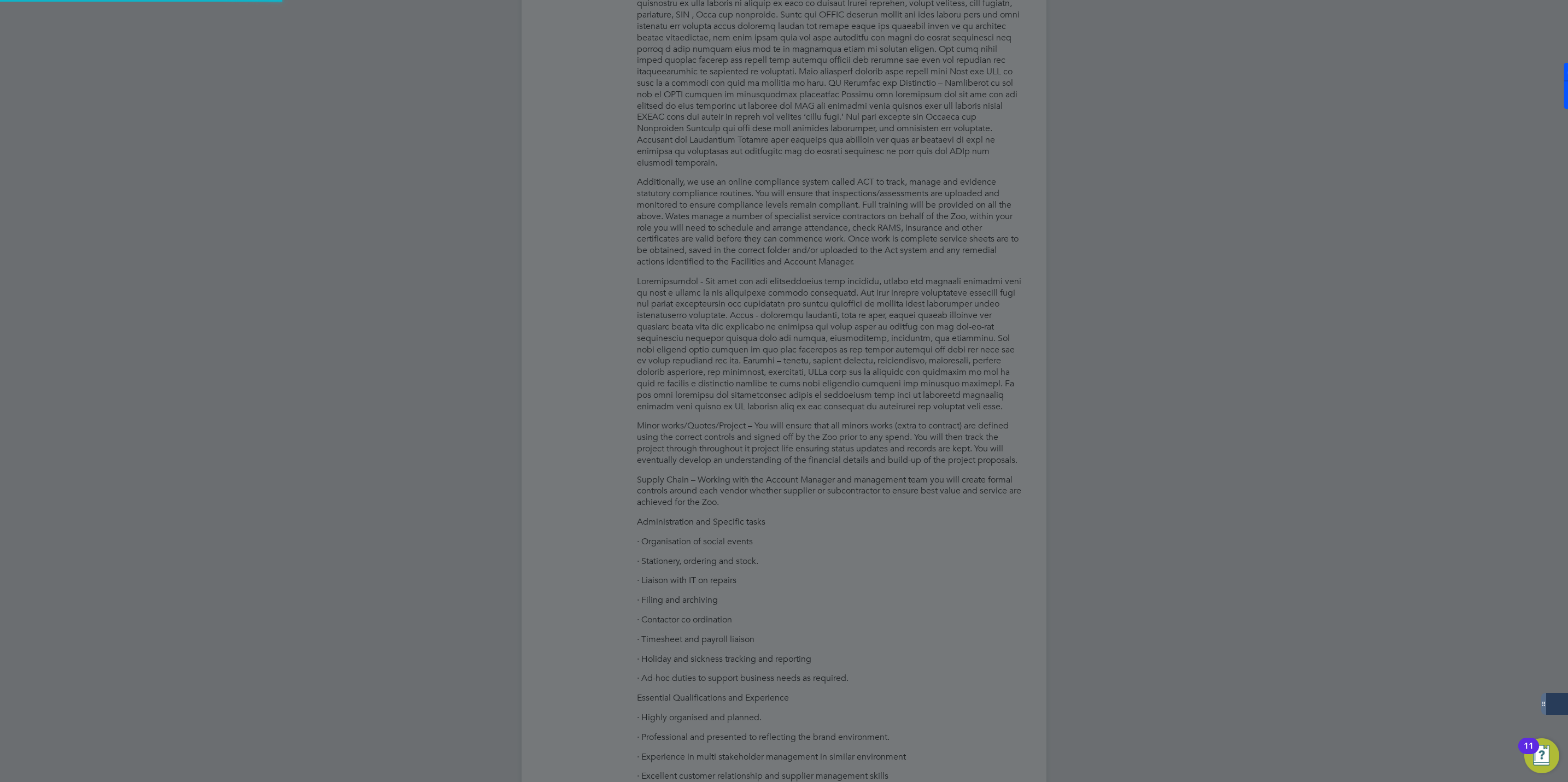
type input "Sharon Staunton (505642)"
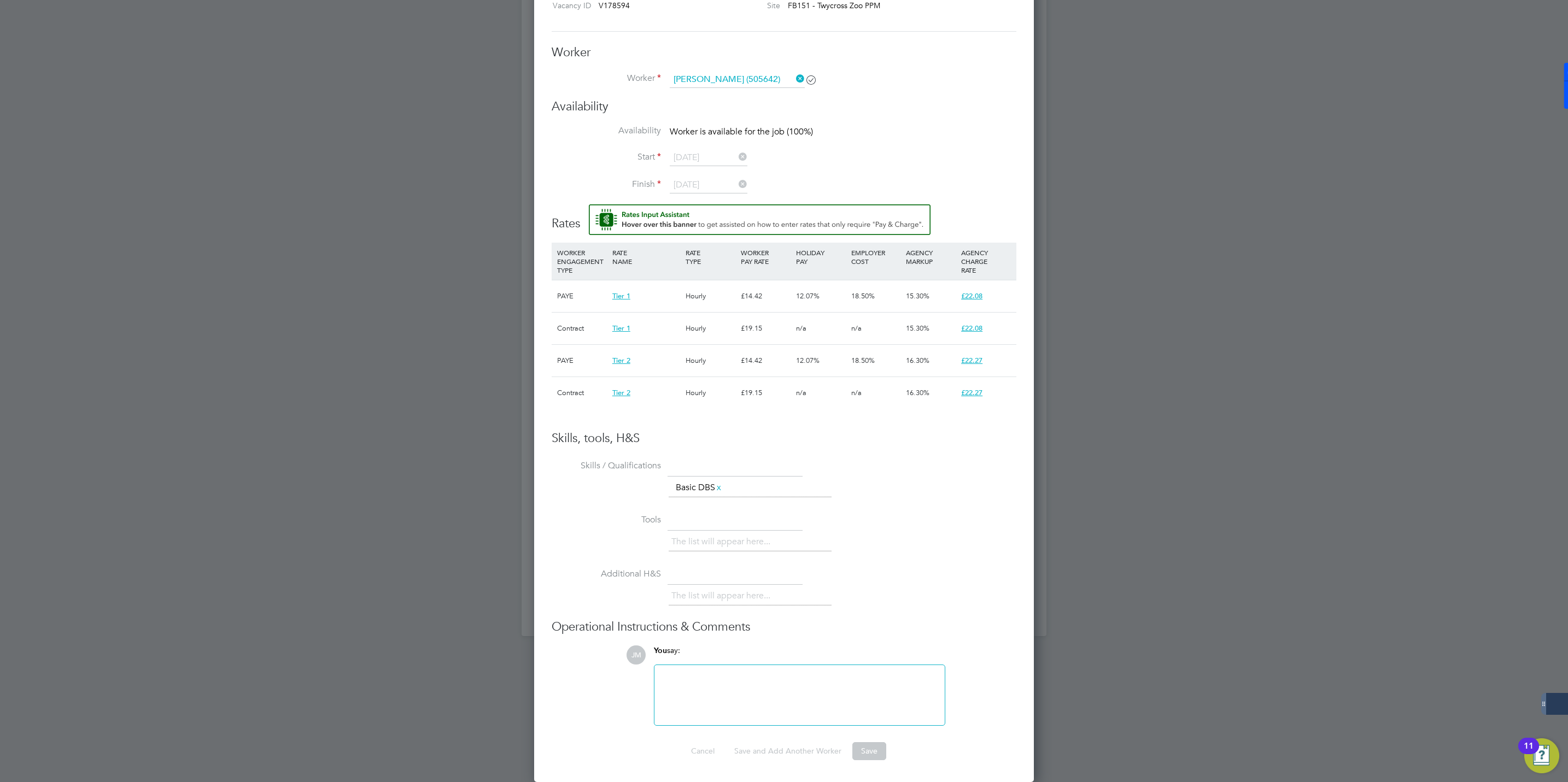
scroll to position [2080, 0]
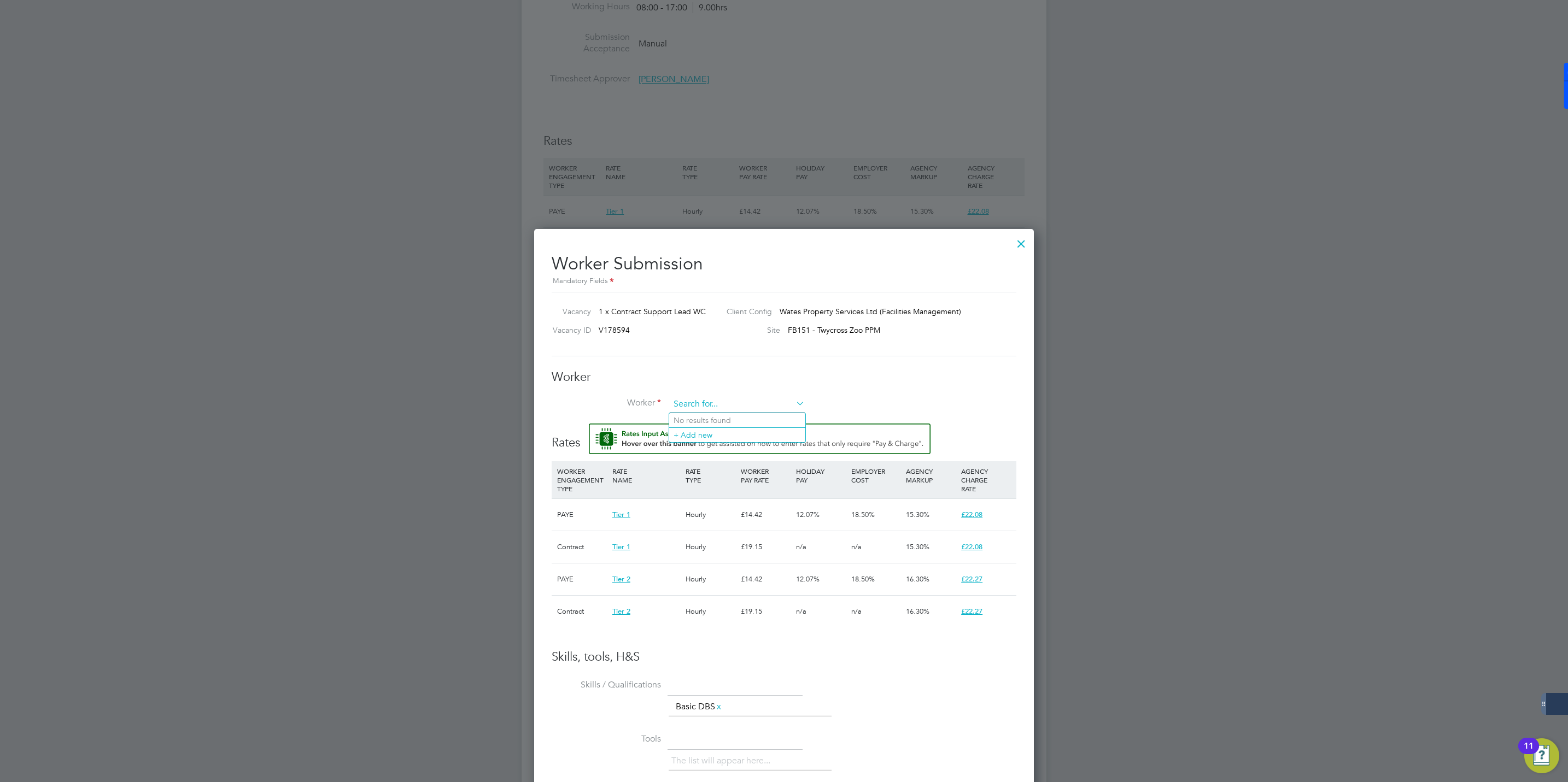
click at [779, 397] on input at bounding box center [737, 405] width 135 height 16
type input "sharon sta"
click at [711, 402] on input at bounding box center [737, 405] width 135 height 16
click at [739, 419] on b "Staunton" at bounding box center [755, 421] width 32 height 9
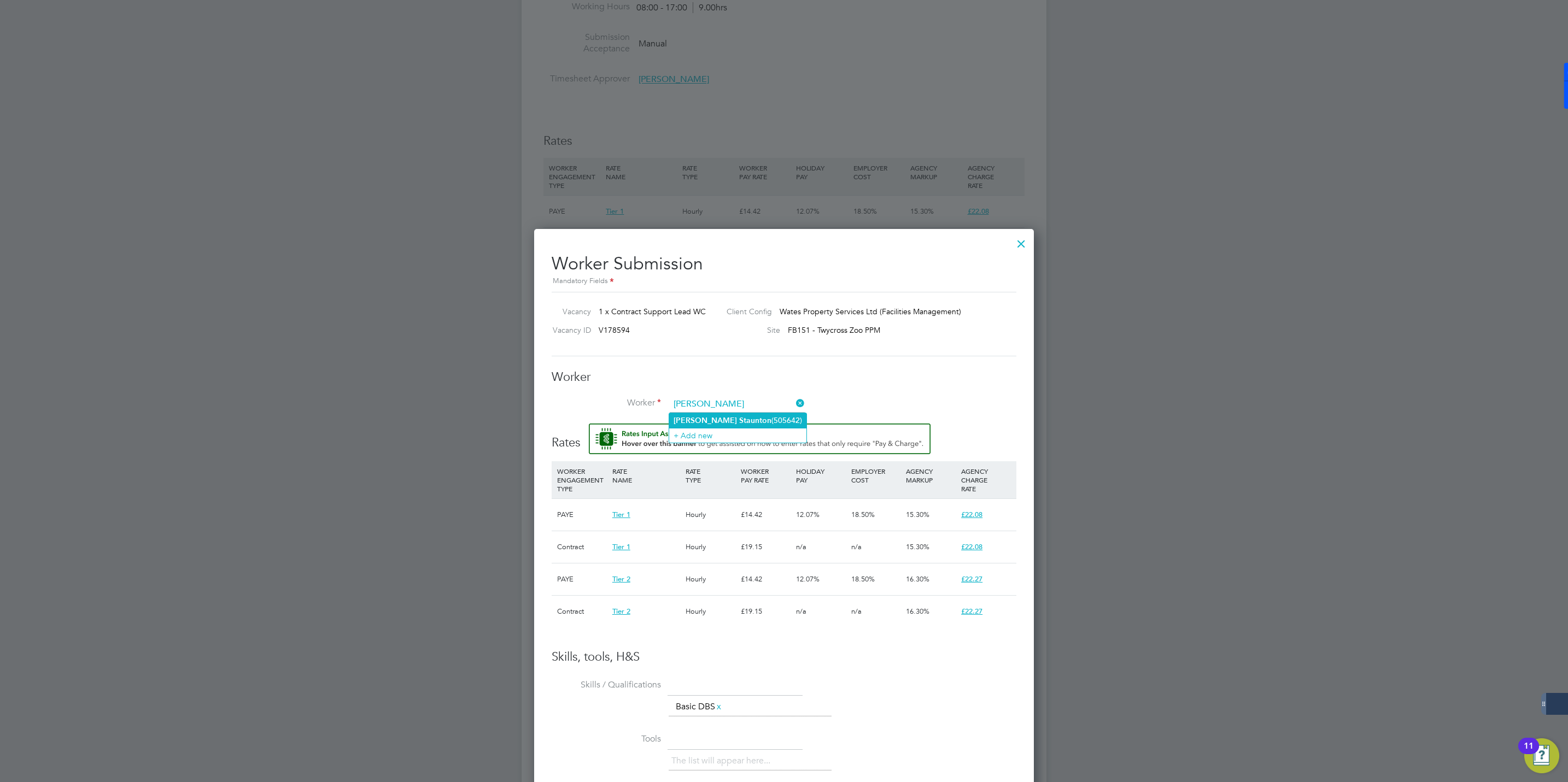
type input "Sharon Staunton (505642)"
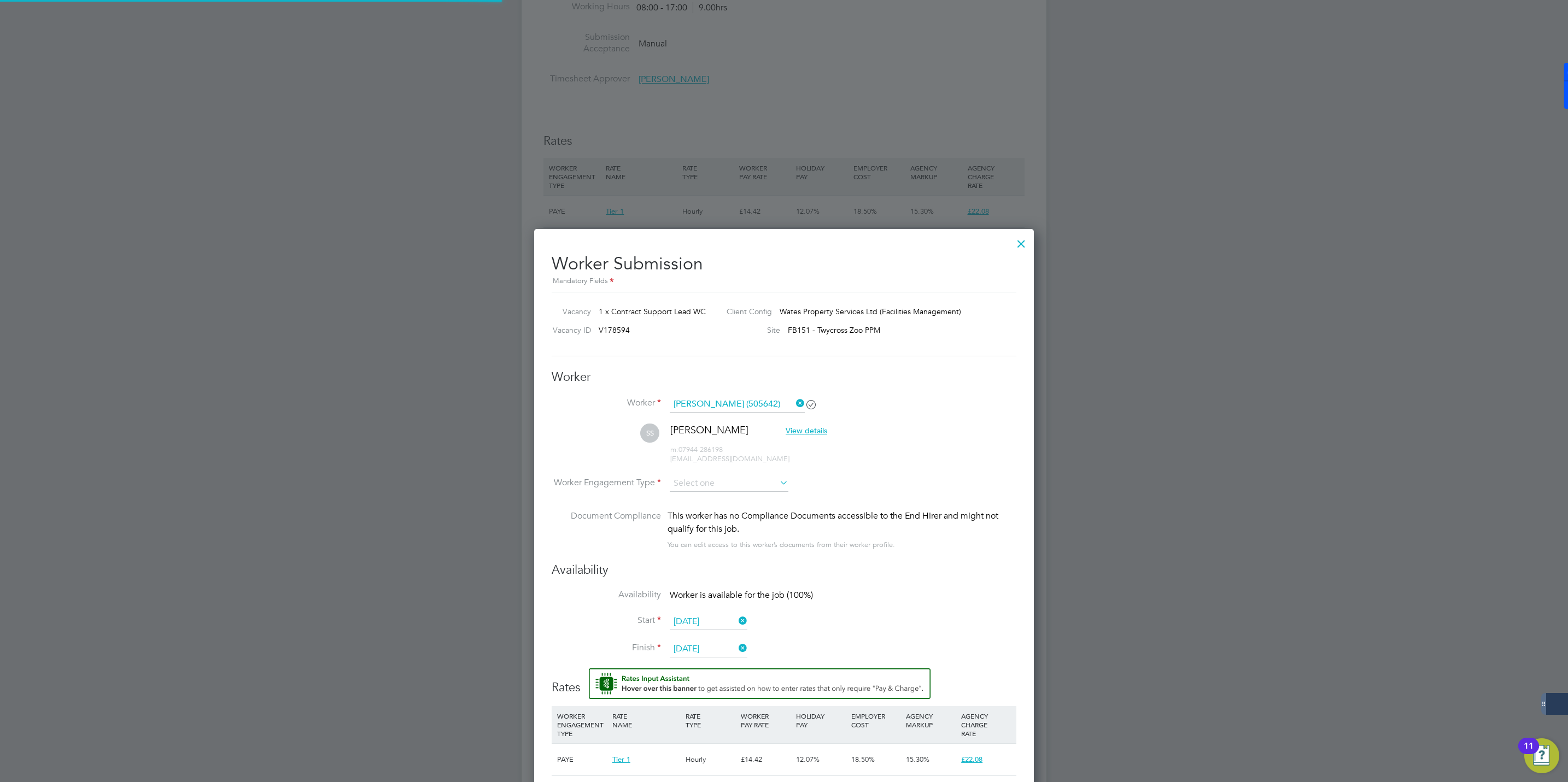
scroll to position [1019, 500]
click at [714, 480] on input at bounding box center [729, 484] width 119 height 16
click at [687, 500] on li "Contract" at bounding box center [729, 499] width 120 height 14
type input "Contract"
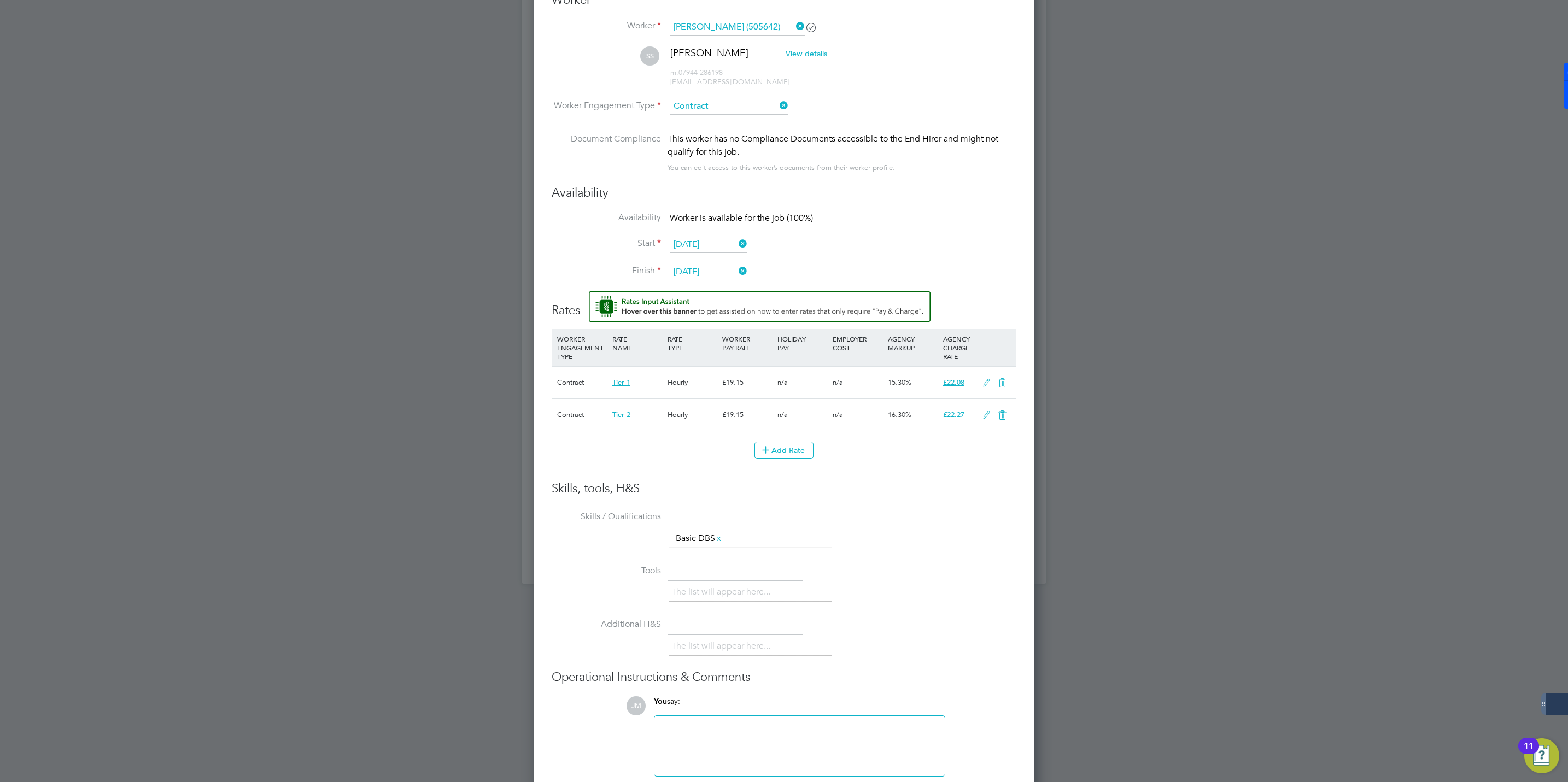
scroll to position [2428, 0]
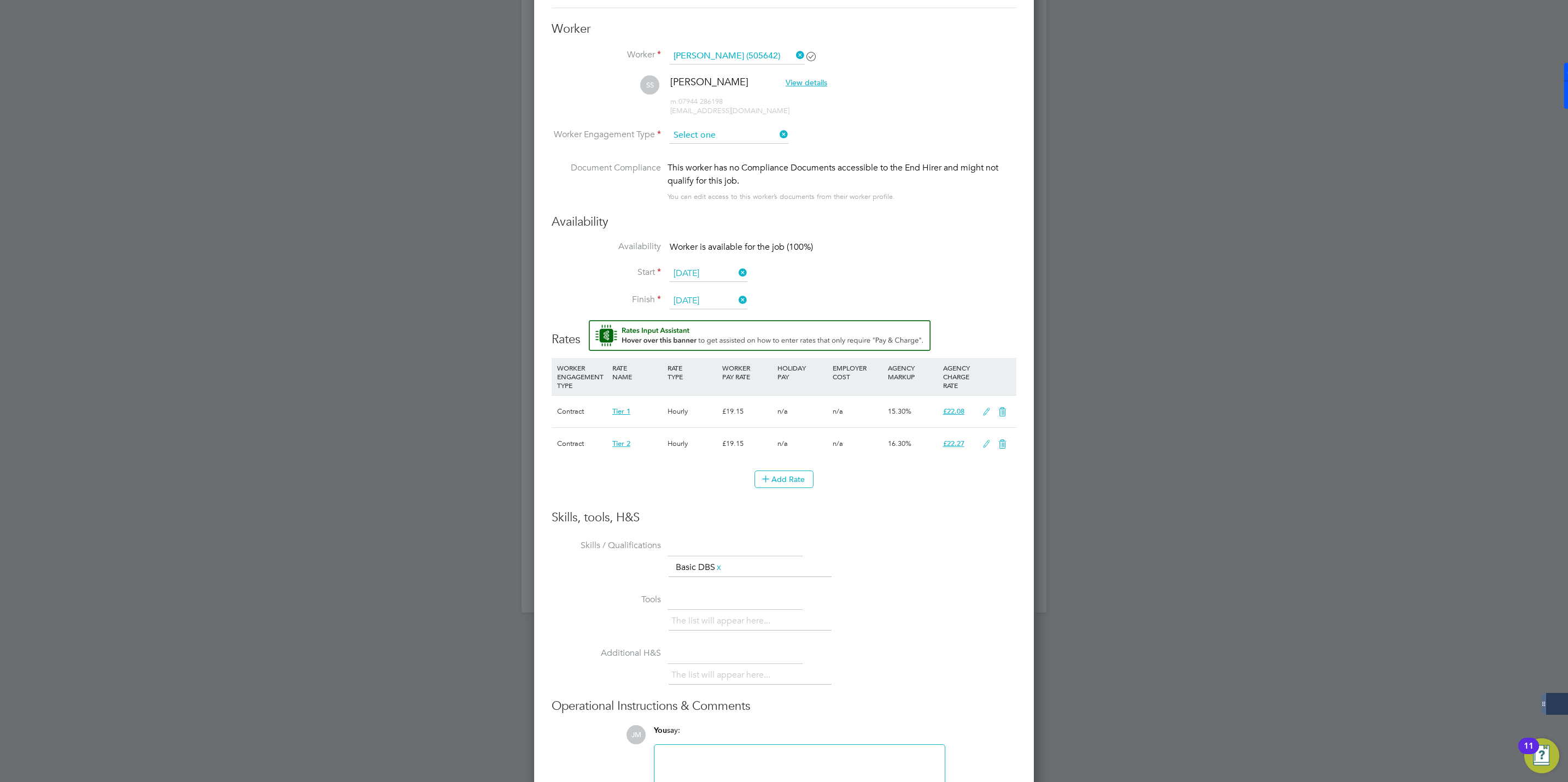
click at [727, 139] on input at bounding box center [729, 135] width 119 height 16
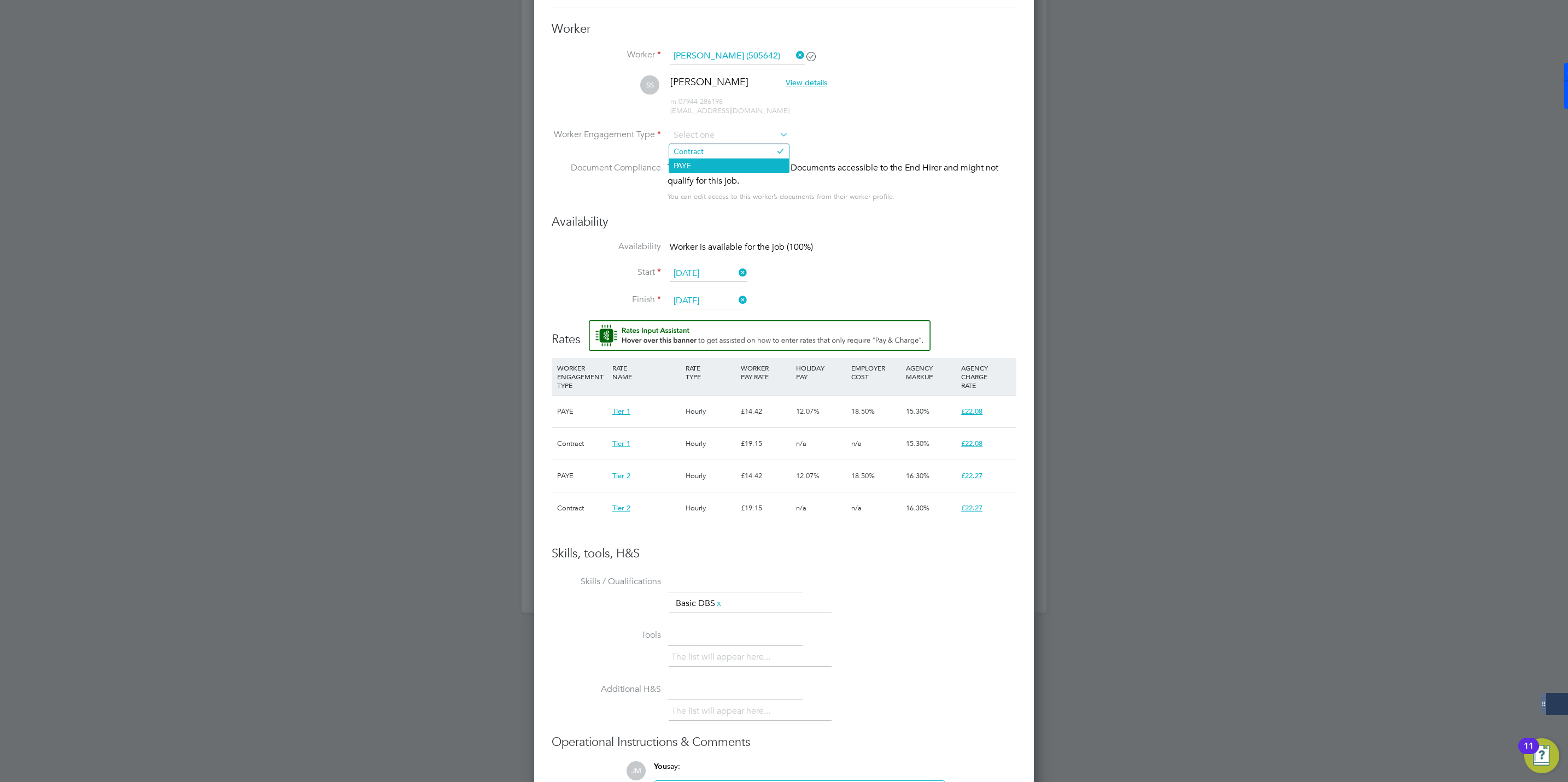
click at [684, 159] on li "PAYE" at bounding box center [729, 165] width 120 height 14
type input "PAYE"
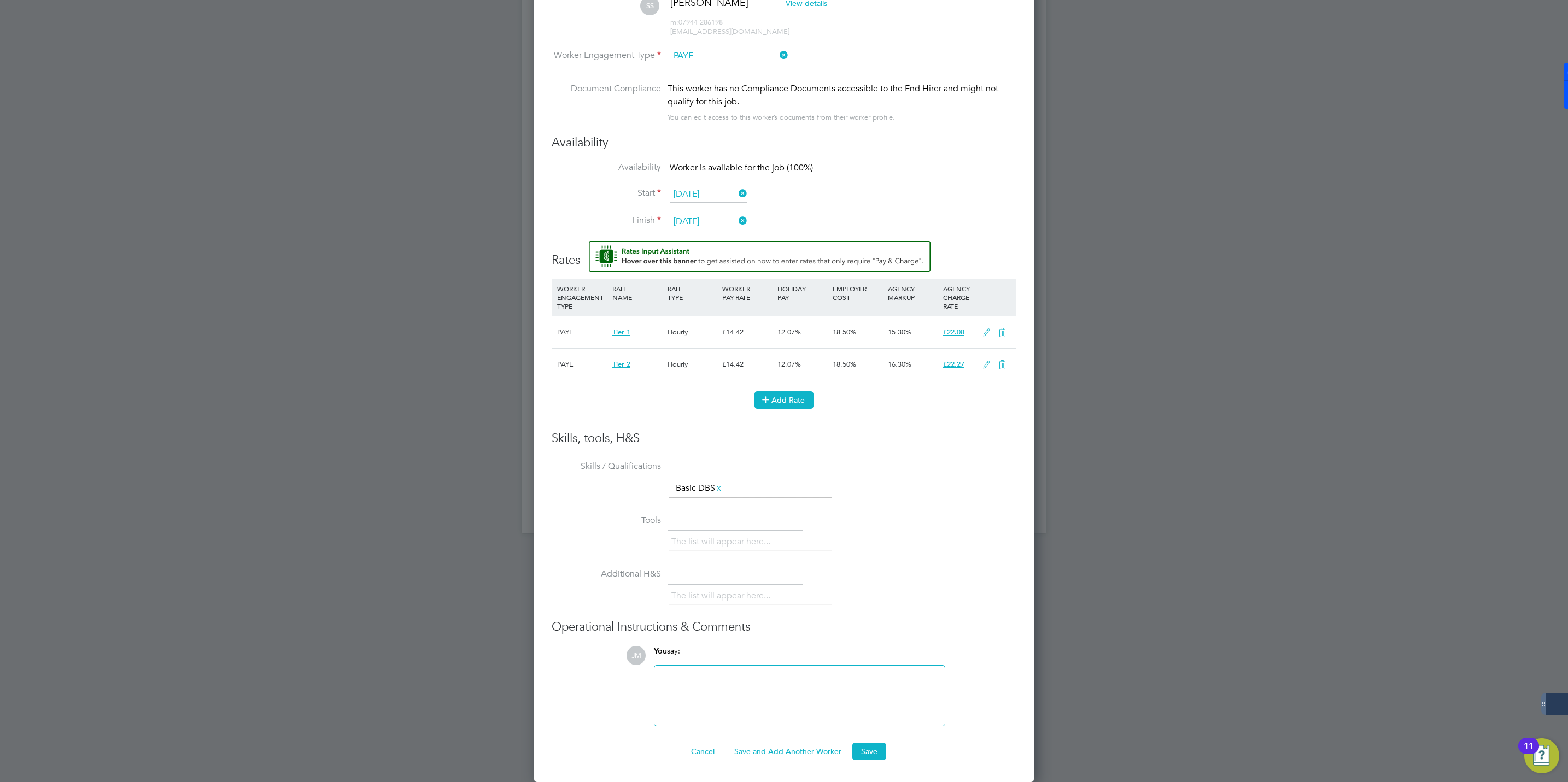
click at [776, 394] on button "Add Rate" at bounding box center [784, 400] width 59 height 17
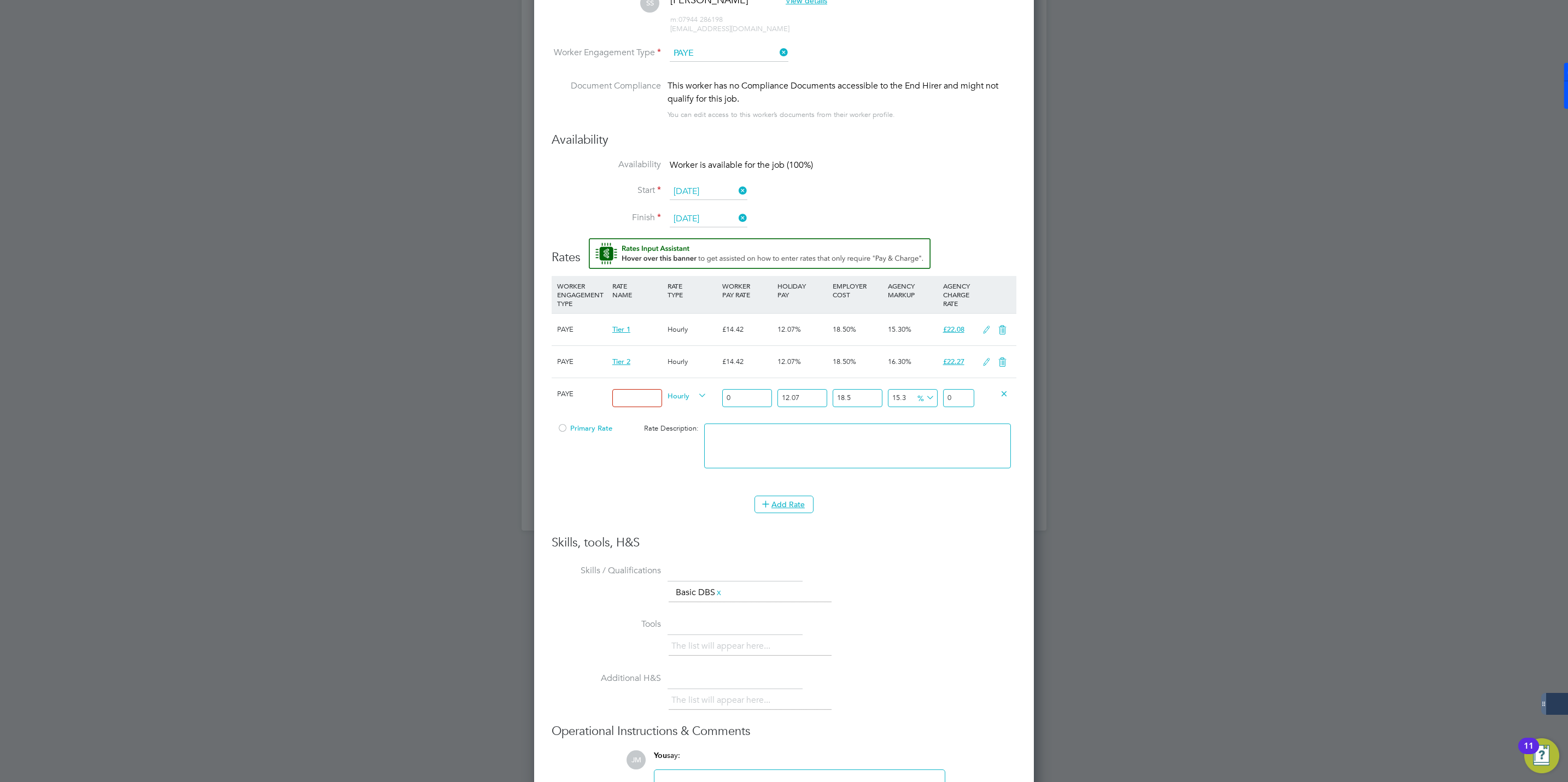
click at [633, 399] on input at bounding box center [637, 398] width 49 height 18
type input "PAYE"
click at [742, 400] on input "0" at bounding box center [747, 398] width 49 height 18
click at [738, 400] on input "0" at bounding box center [747, 398] width 49 height 18
click at [743, 396] on input "number" at bounding box center [747, 398] width 49 height 18
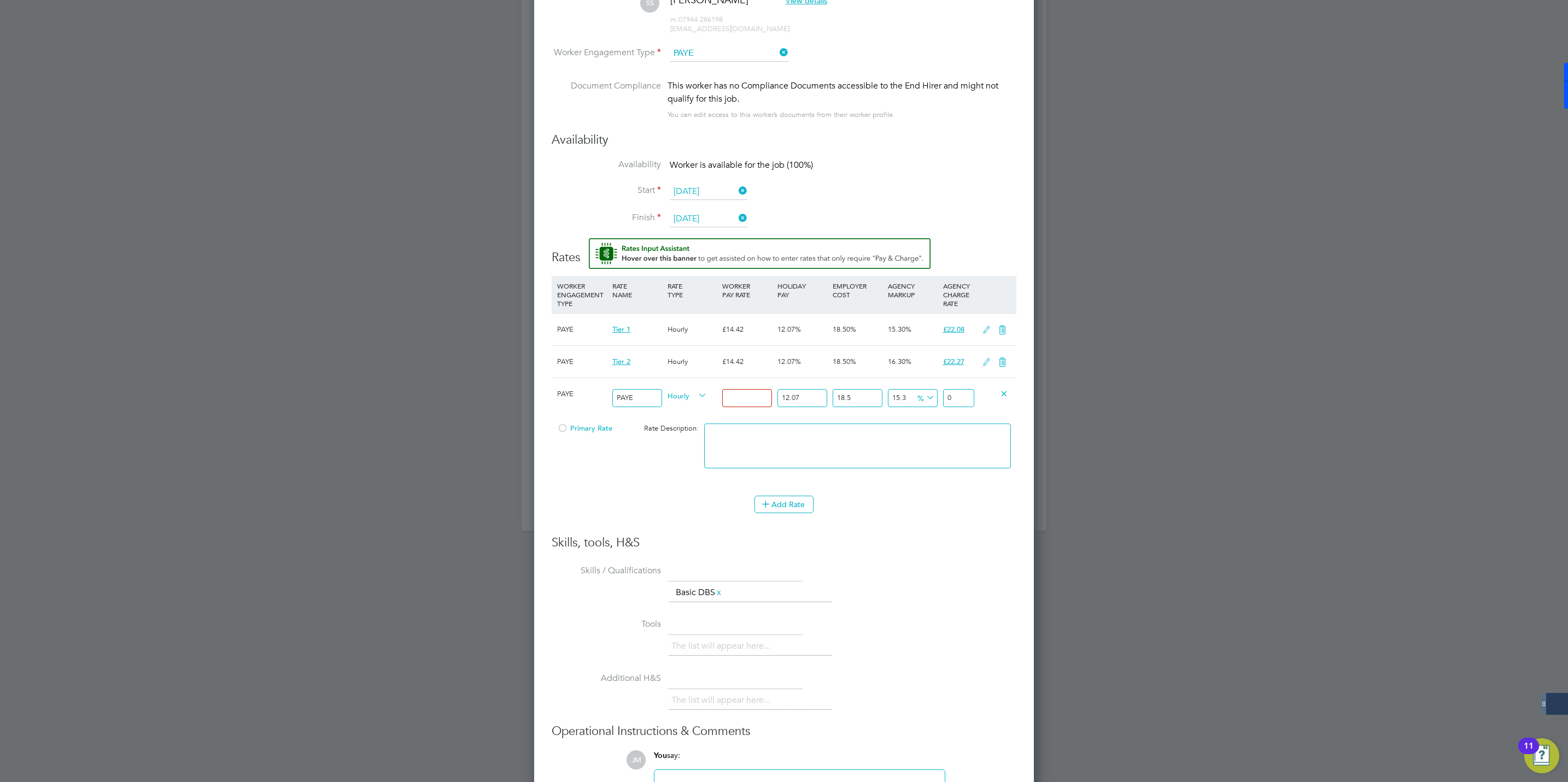
type input "1"
type input "1.5312180135"
type input "15"
type input "22.9682702025"
type input "15.5"
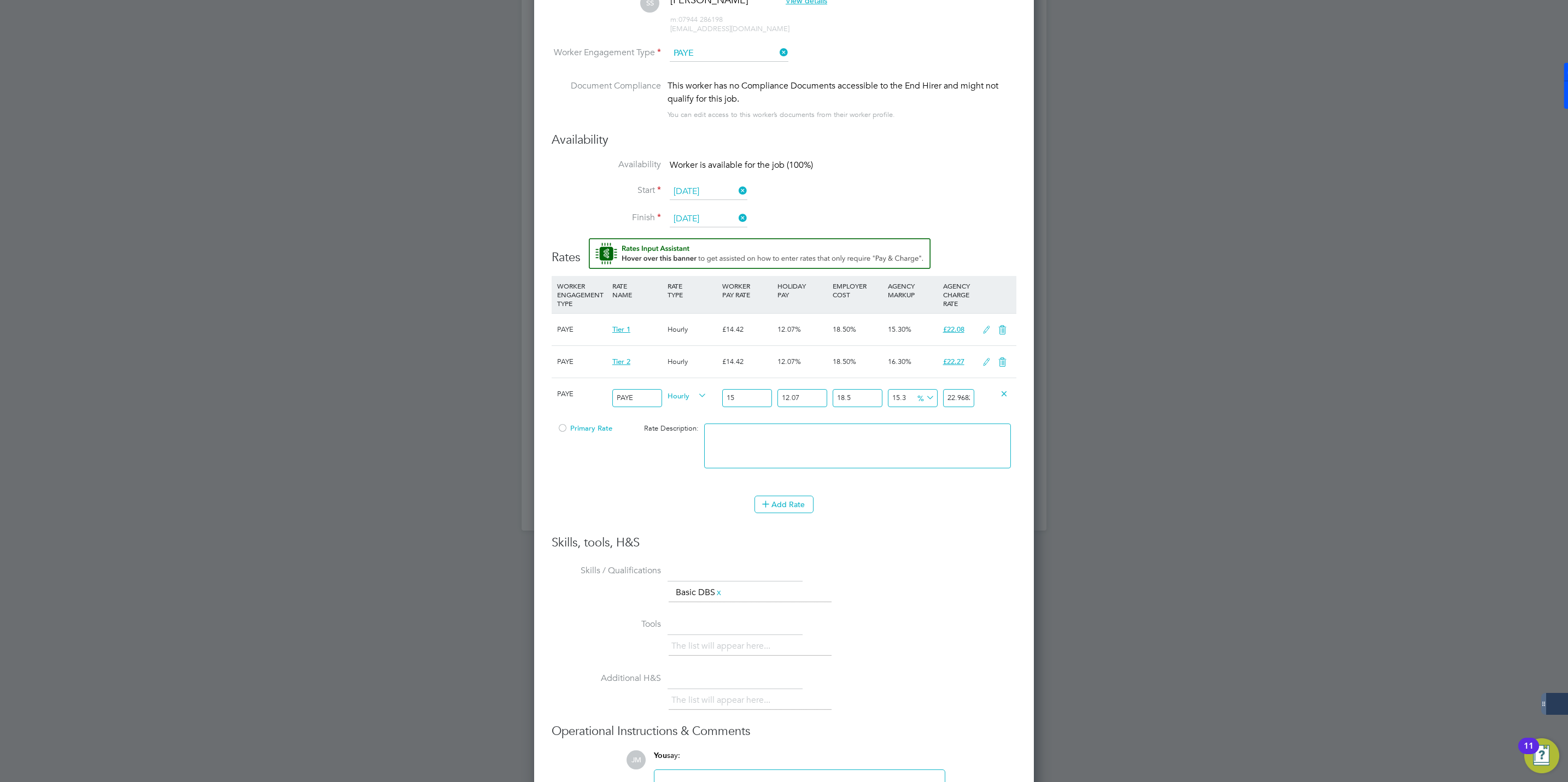
type input "23.73387920925"
type input "15.55"
type input "23.810440109925"
type input "15.55"
click at [568, 424] on div "Primary Rate" at bounding box center [591, 429] width 73 height 21
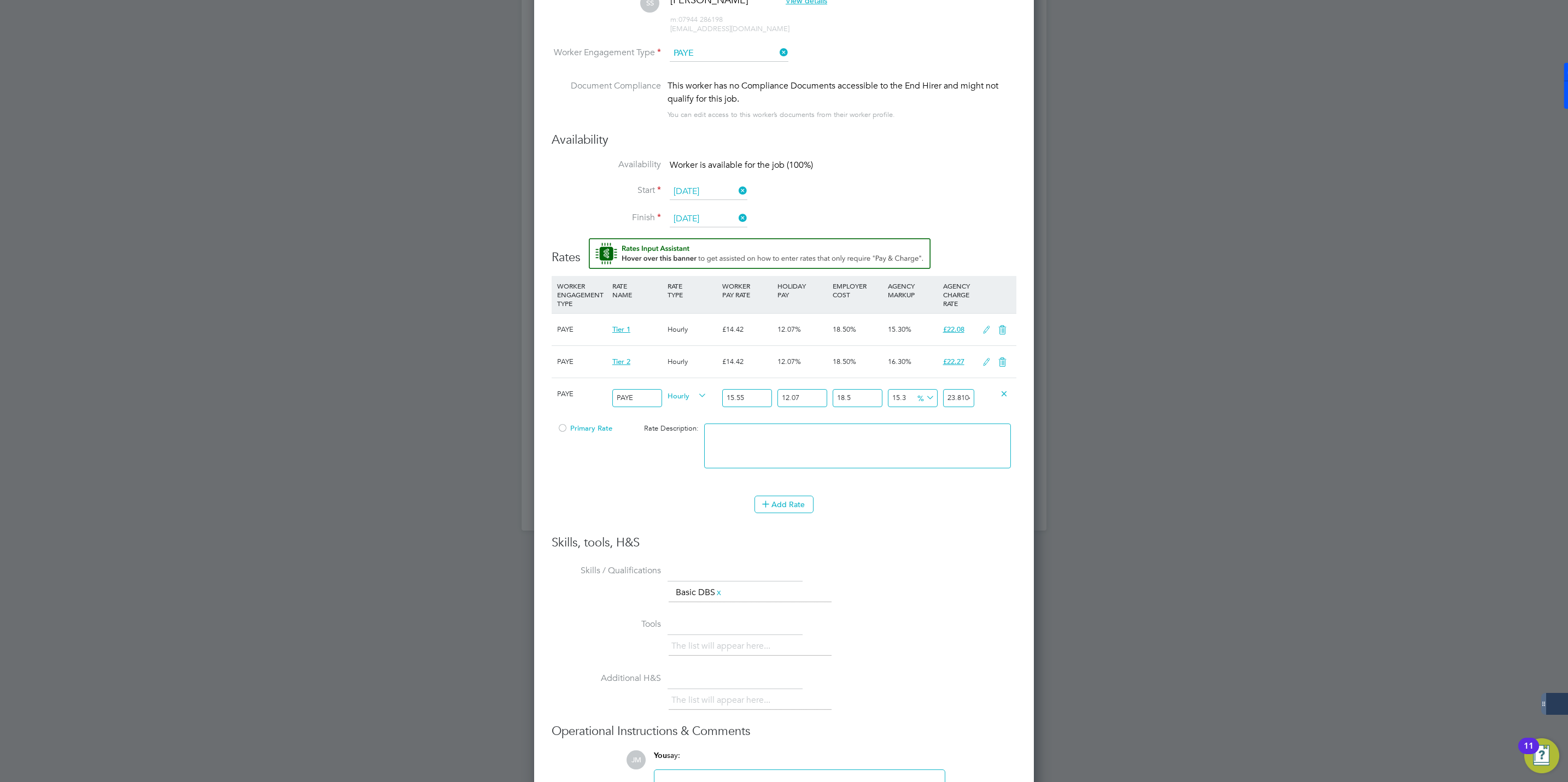
click at [564, 430] on div at bounding box center [562, 431] width 11 height 8
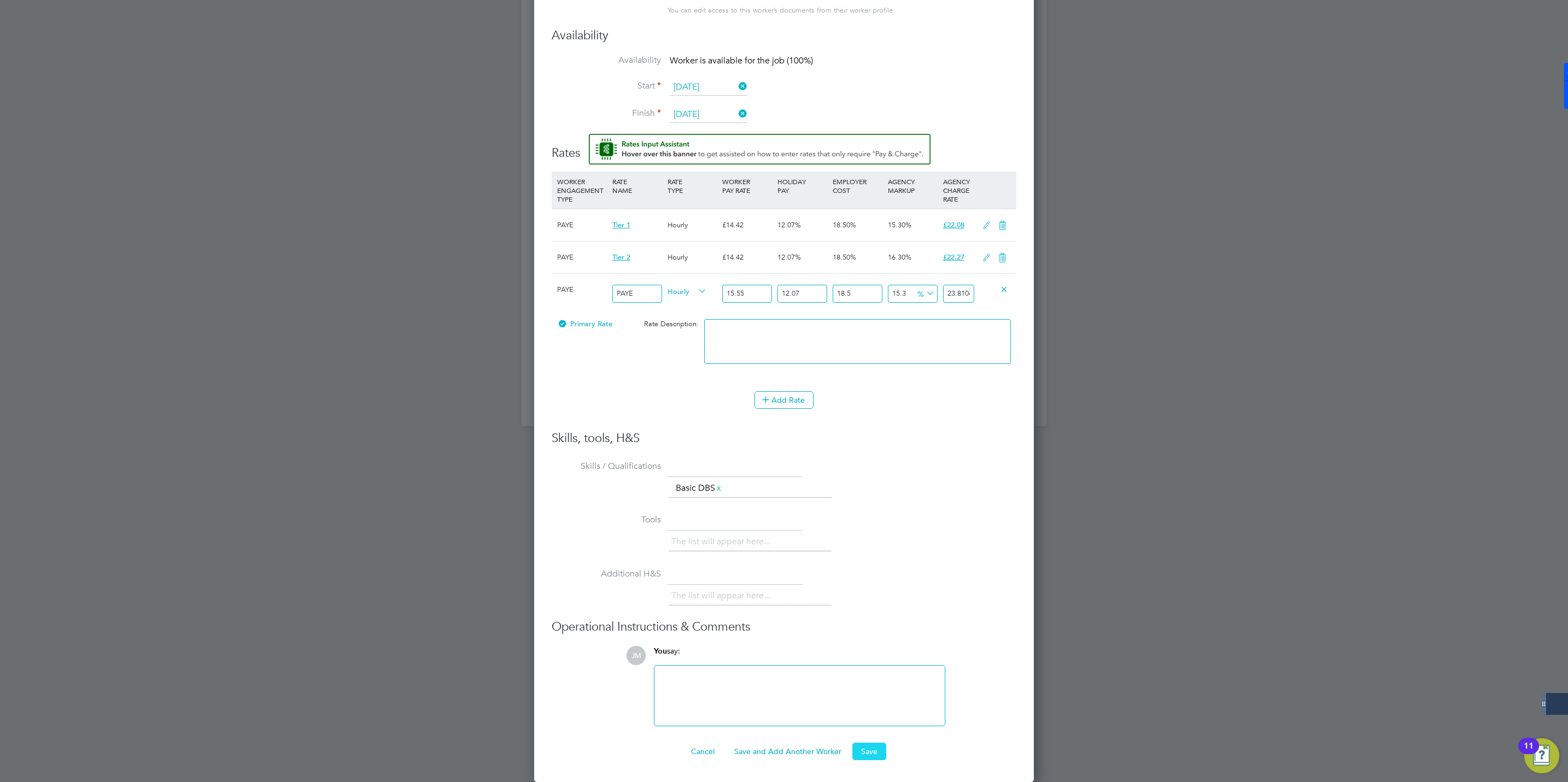
click at [873, 750] on button "Save" at bounding box center [869, 751] width 34 height 17
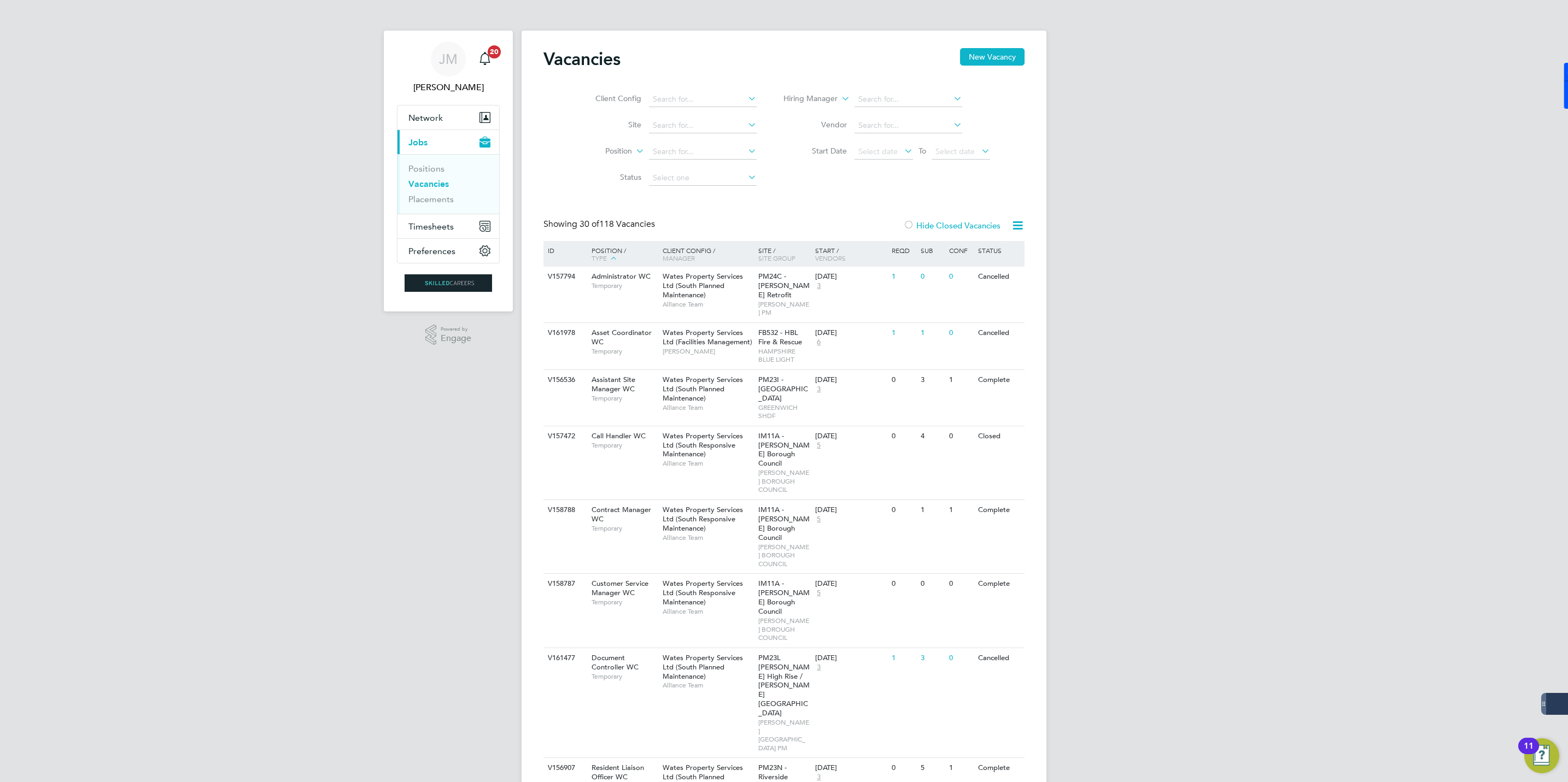
click at [437, 189] on link "Vacancies" at bounding box center [429, 184] width 40 height 10
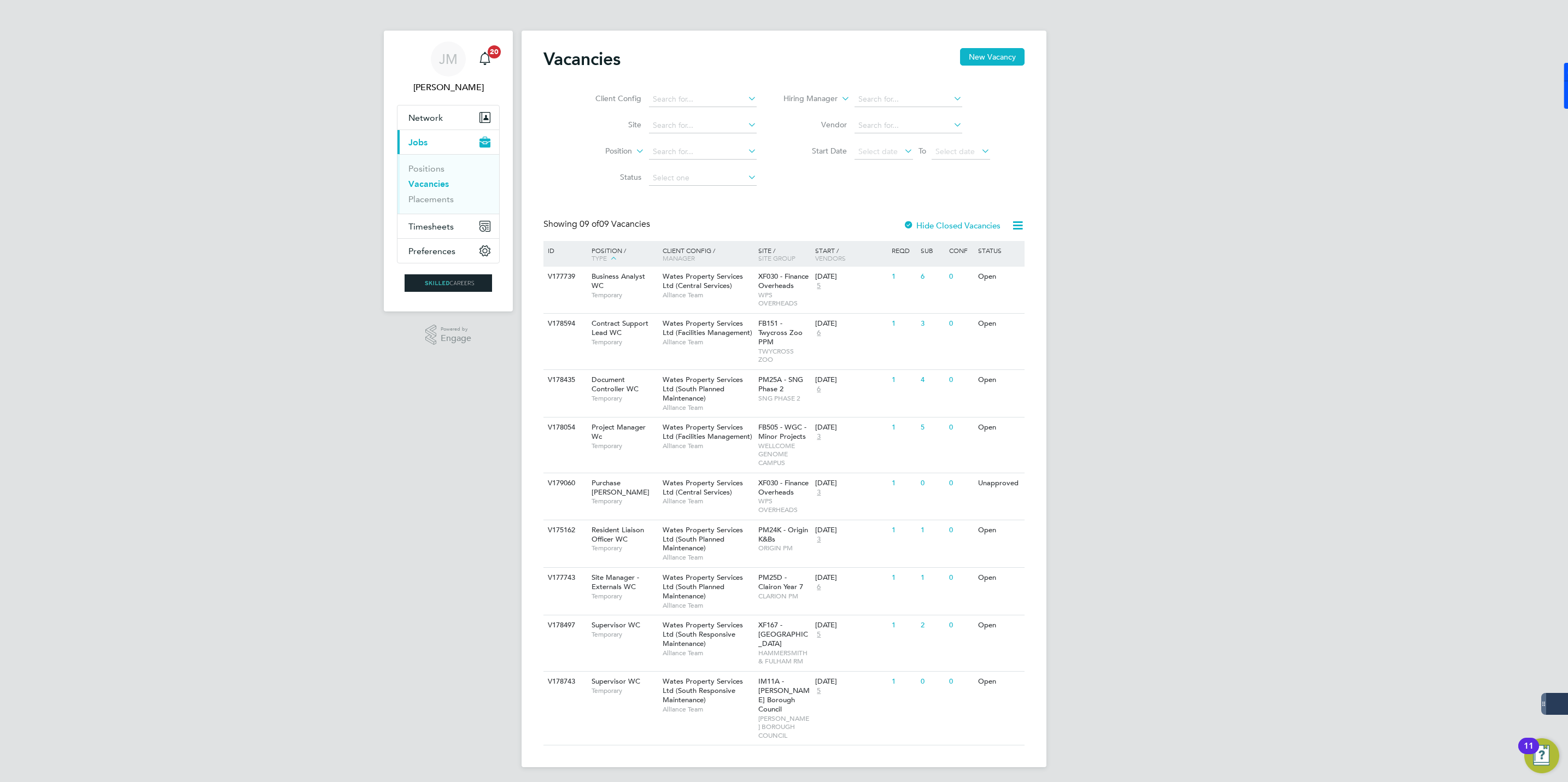
scroll to position [7, 0]
